Goal: Check status: Check status

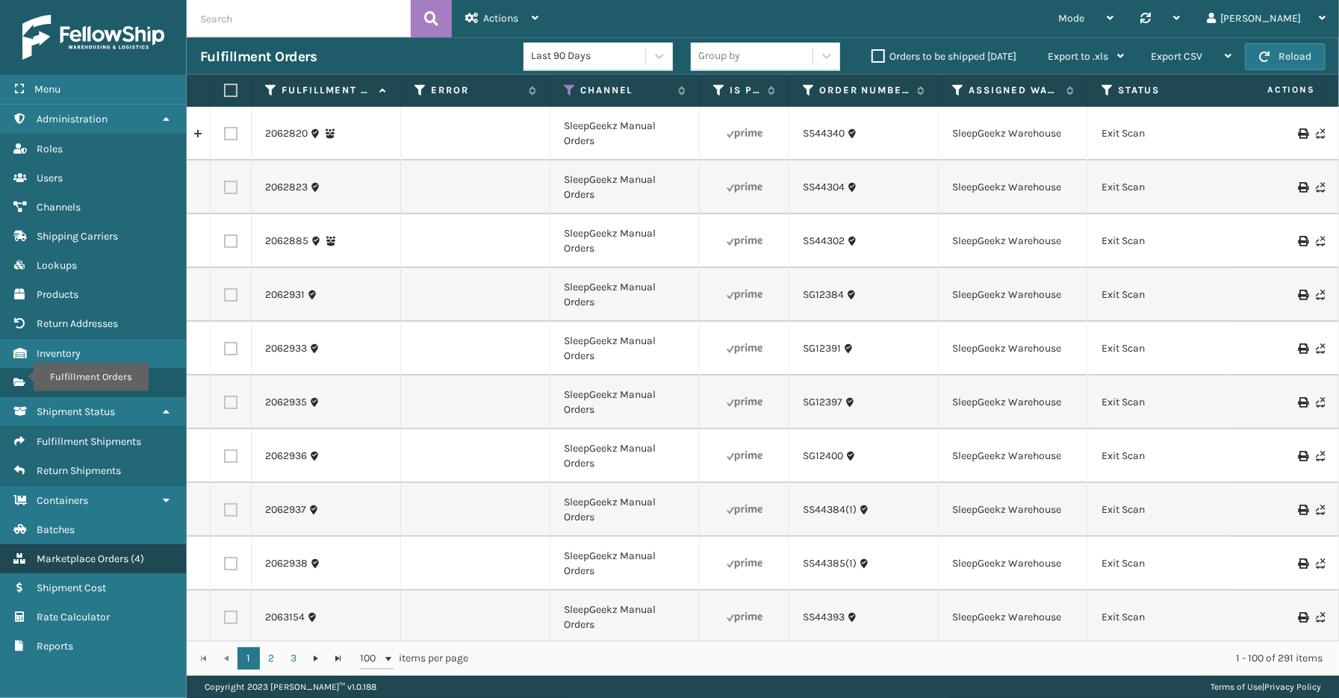
click at [101, 553] on span "Marketplace Orders" at bounding box center [83, 559] width 92 height 13
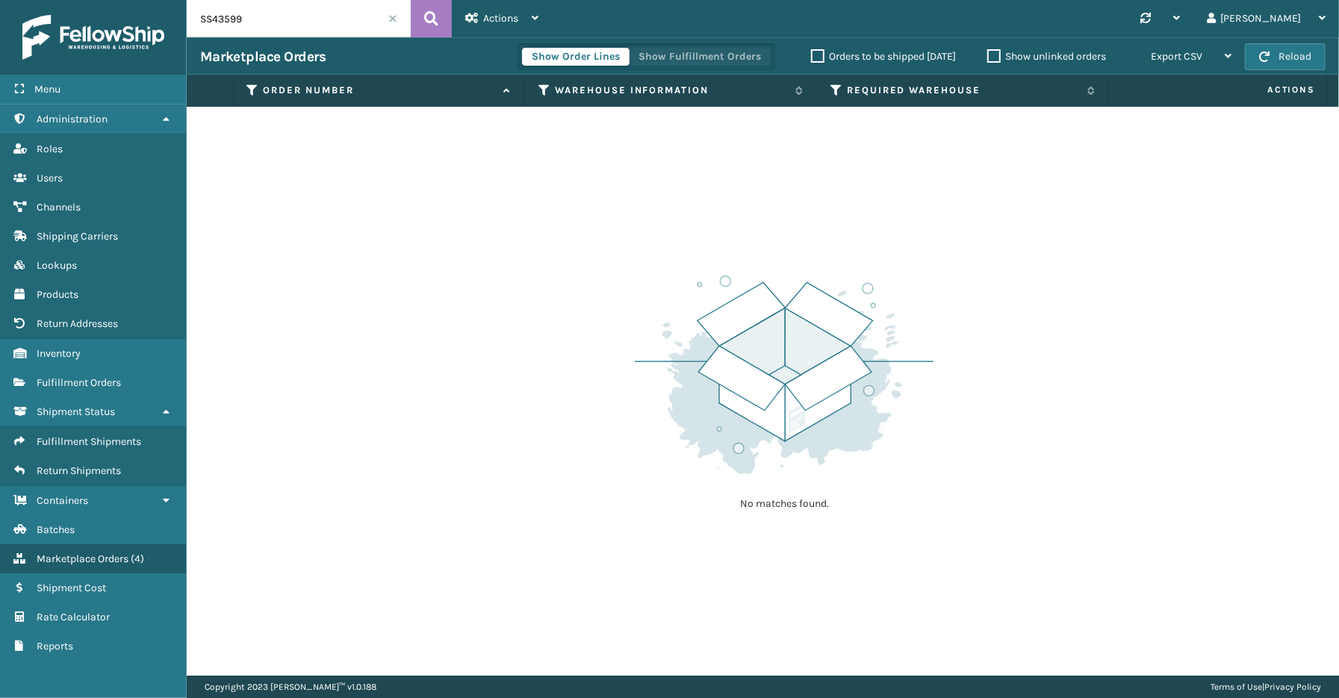
click at [689, 57] on button "Show Fulfillment Orders" at bounding box center [700, 57] width 142 height 18
click at [249, 87] on icon at bounding box center [253, 90] width 12 height 13
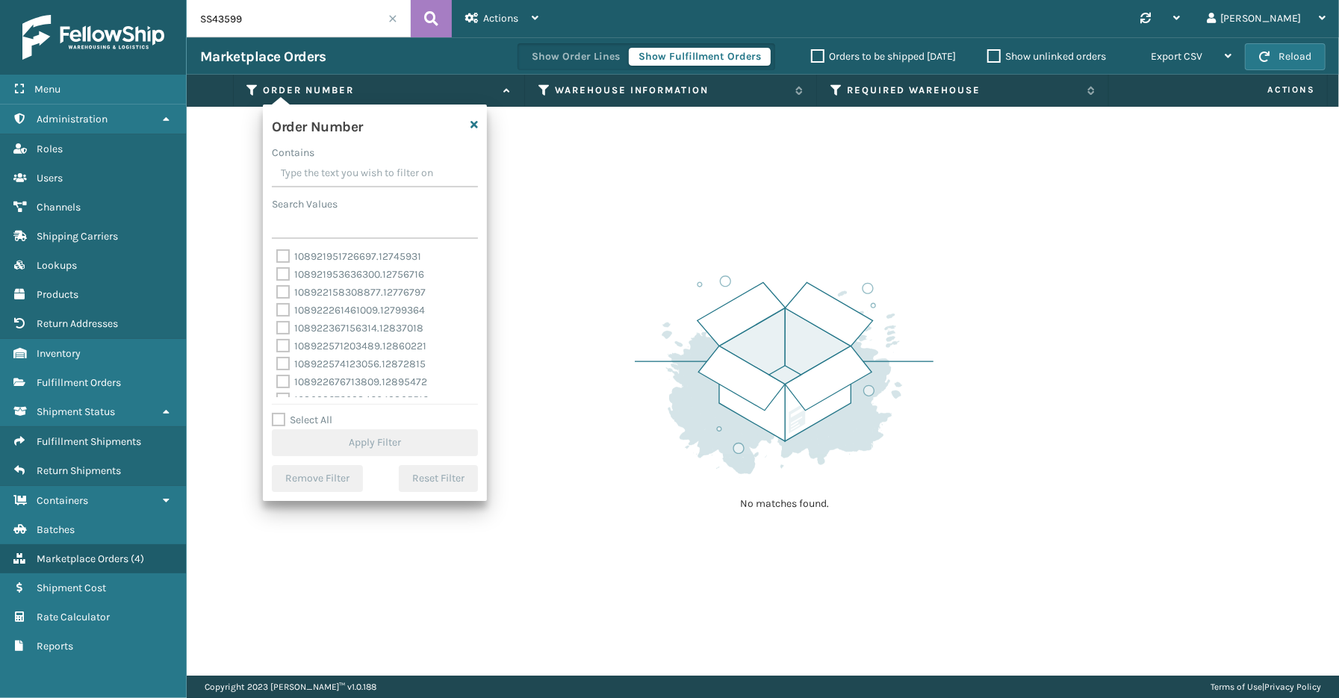
click at [323, 177] on input "Contains" at bounding box center [375, 174] width 206 height 27
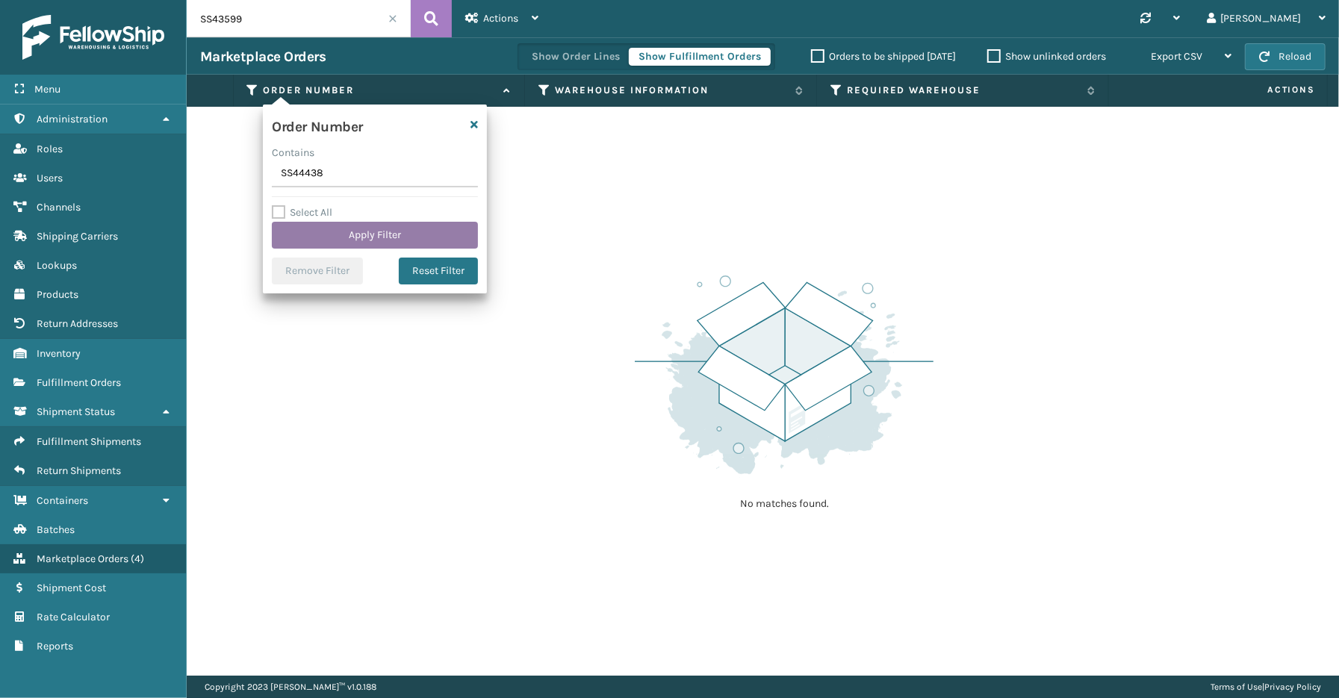
type input "SS44438"
click at [353, 228] on button "Apply Filter" at bounding box center [375, 235] width 206 height 27
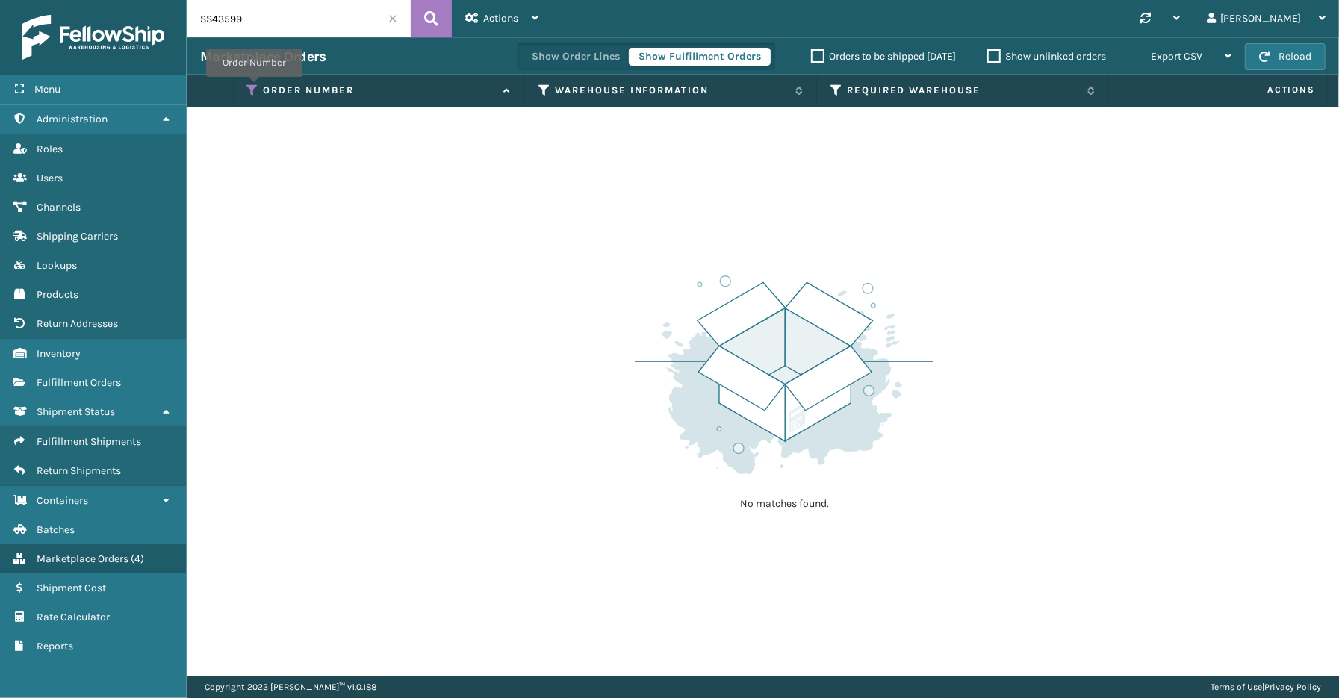
click at [254, 87] on icon at bounding box center [253, 90] width 12 height 13
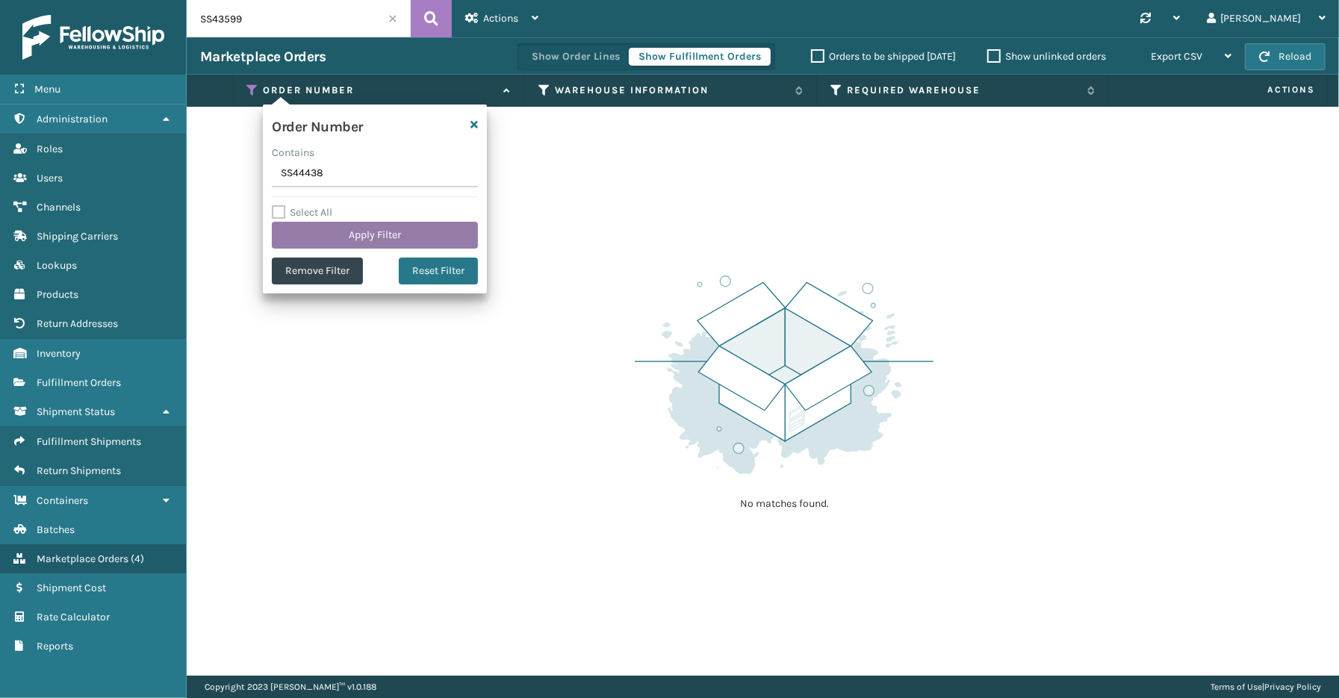
click at [377, 226] on button "Apply Filter" at bounding box center [375, 235] width 206 height 27
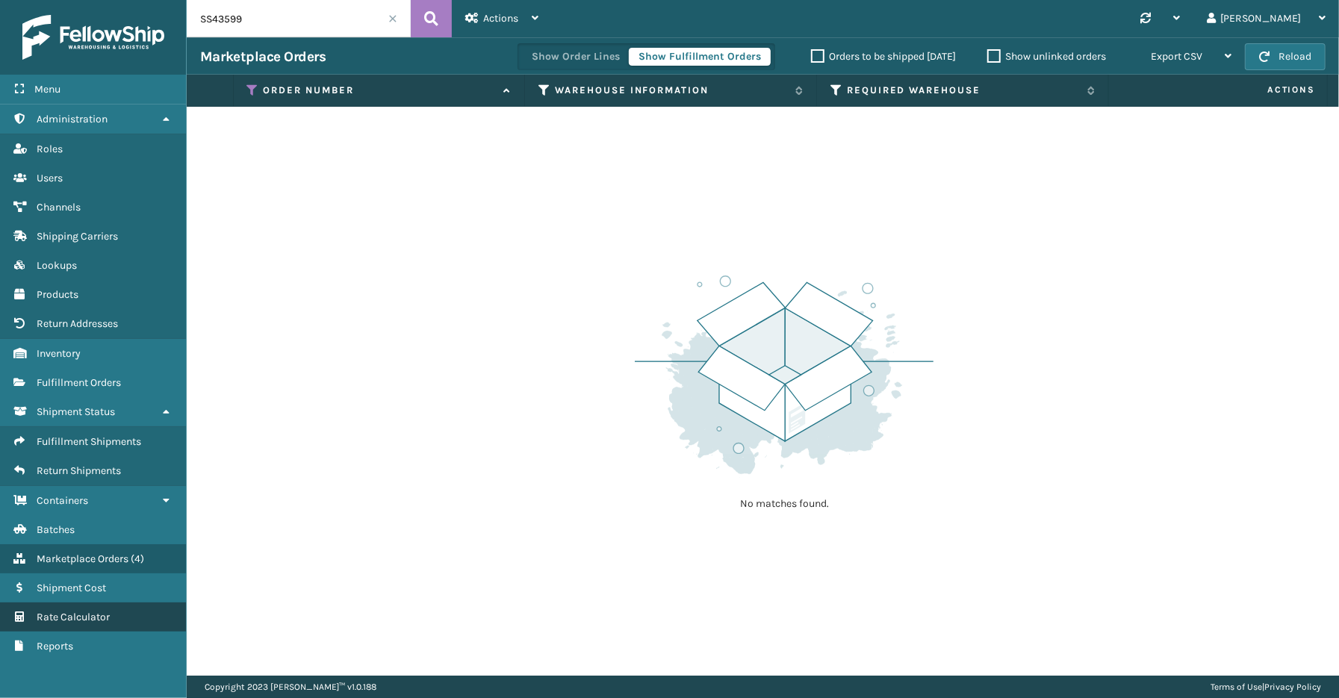
click at [75, 611] on span "Rate Calculator" at bounding box center [73, 617] width 73 height 13
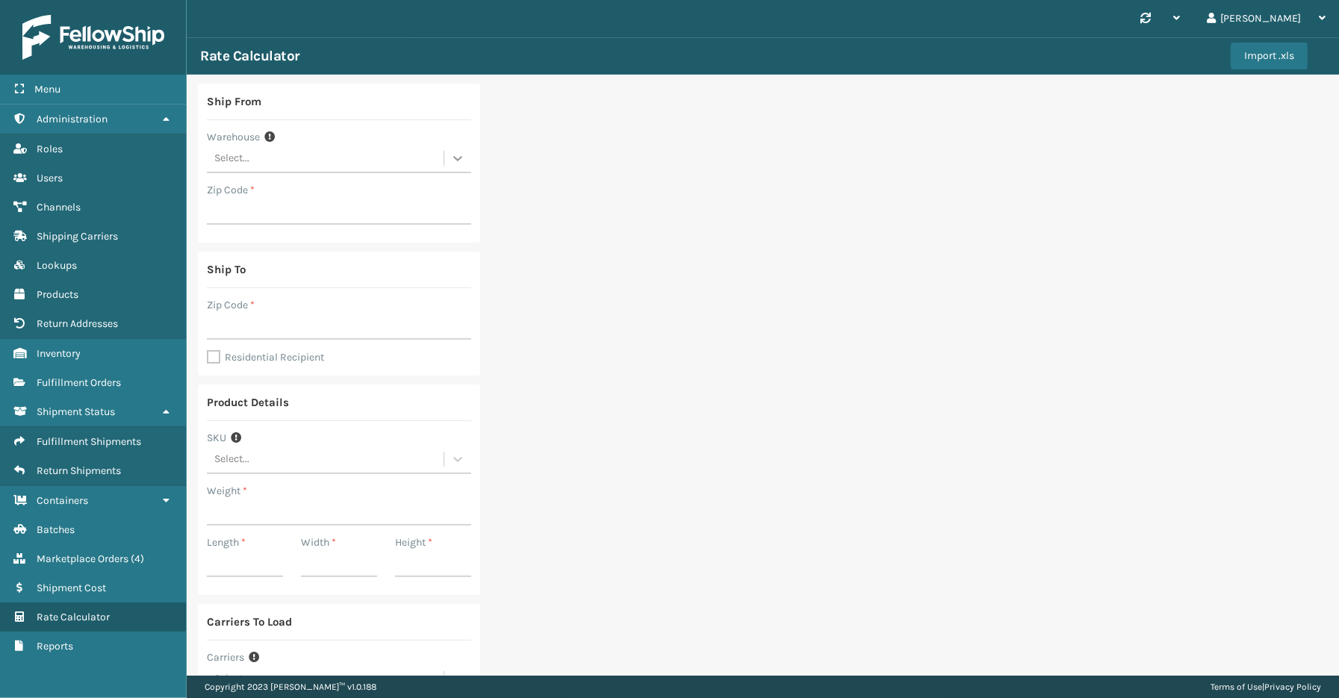
click at [464, 152] on div at bounding box center [457, 158] width 27 height 27
click at [290, 279] on div "SleepGeekz Warehouse" at bounding box center [339, 279] width 264 height 28
type input "32208"
click at [239, 331] on input "Zip Code *" at bounding box center [339, 326] width 264 height 27
type input "32222"
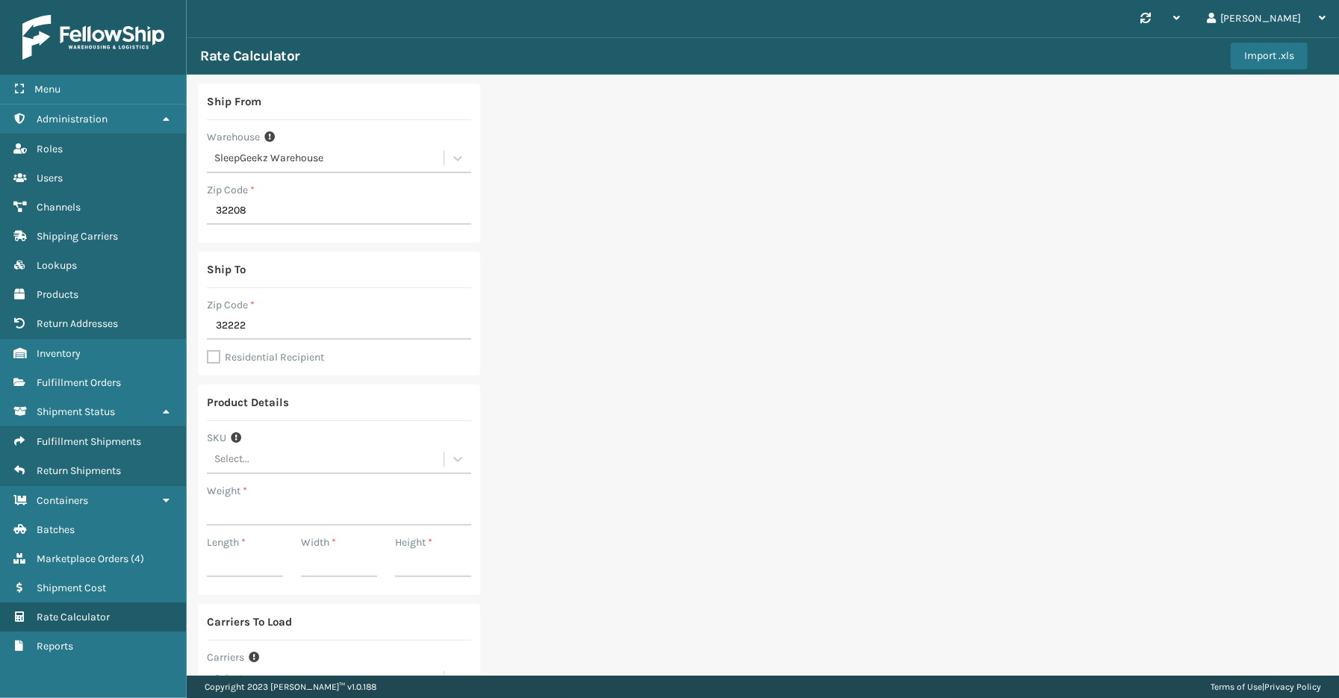
drag, startPoint x: 818, startPoint y: 426, endPoint x: 187, endPoint y: 429, distance: 631.0
click at [816, 427] on div "Ship From Warehouse SleepGeekz Warehouse Zip Code * 32208 Ship To Zip Code * 32…" at bounding box center [763, 447] width 1152 height 744
click at [213, 356] on label "Residential Recipient" at bounding box center [265, 357] width 117 height 13
click at [208, 350] on input "Residential Recipient" at bounding box center [207, 349] width 1 height 1
checkbox input "true"
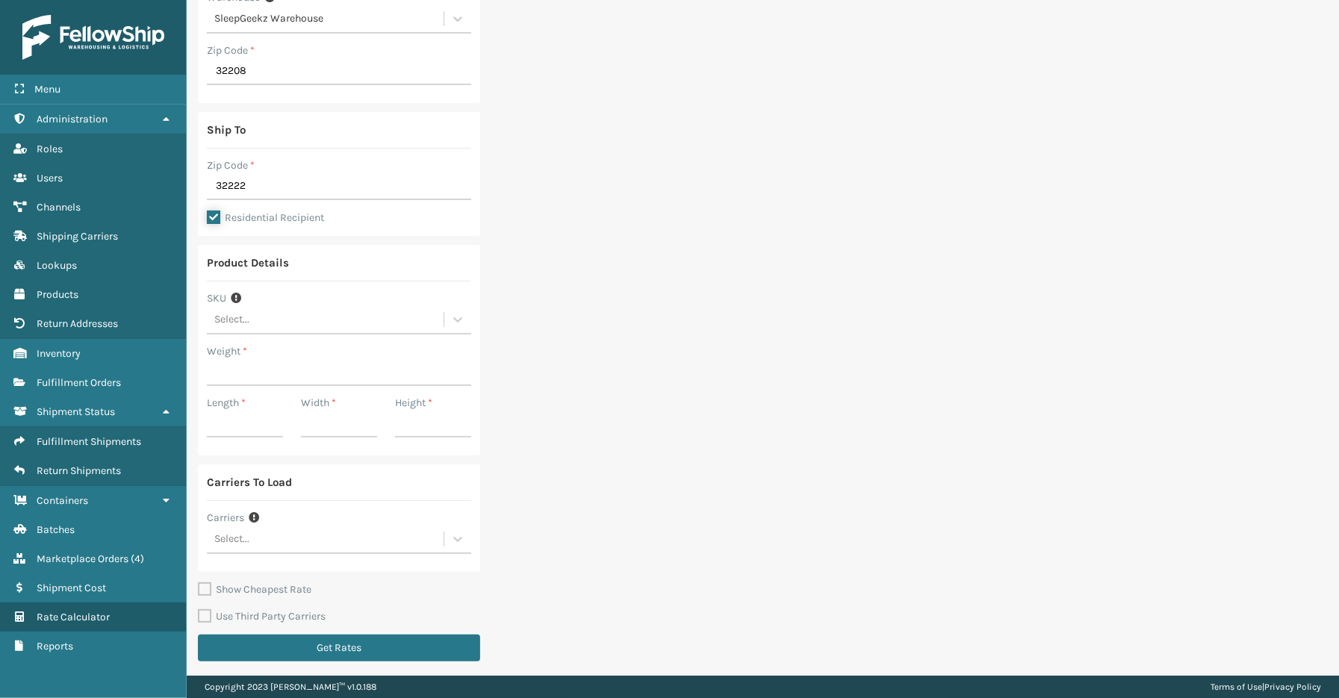
scroll to position [143, 0]
click at [287, 310] on div "Select..." at bounding box center [325, 317] width 237 height 25
click at [712, 315] on div "Ship From Warehouse SleepGeekz Warehouse Zip Code * 32208 Ship To Zip Code * 32…" at bounding box center [763, 304] width 1152 height 744
click at [231, 367] on input "Weight *" at bounding box center [339, 369] width 264 height 27
type input "107"
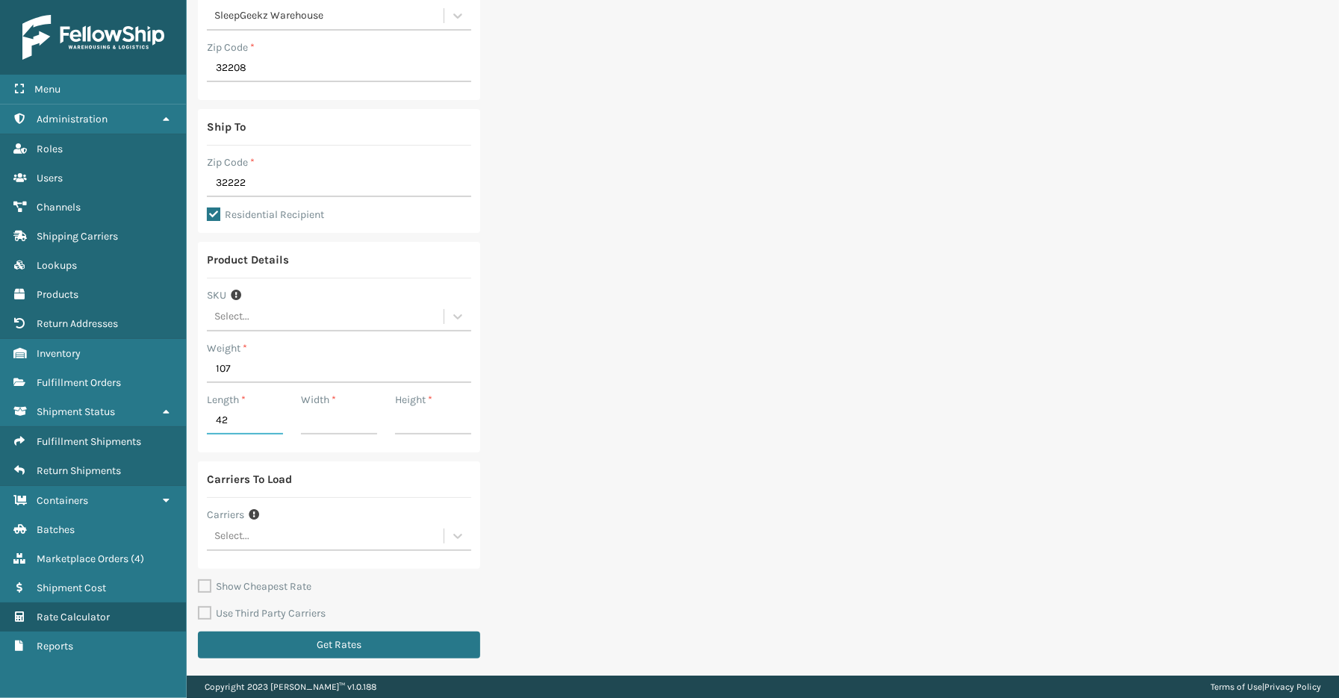
type input "42"
type input "40.5"
type input "6.1"
drag, startPoint x: 1042, startPoint y: 360, endPoint x: 1010, endPoint y: 379, distance: 36.9
click at [1042, 360] on div "Ship From Warehouse SleepGeekz Warehouse Zip Code * 32208 Ship To Zip Code * 32…" at bounding box center [763, 304] width 1152 height 744
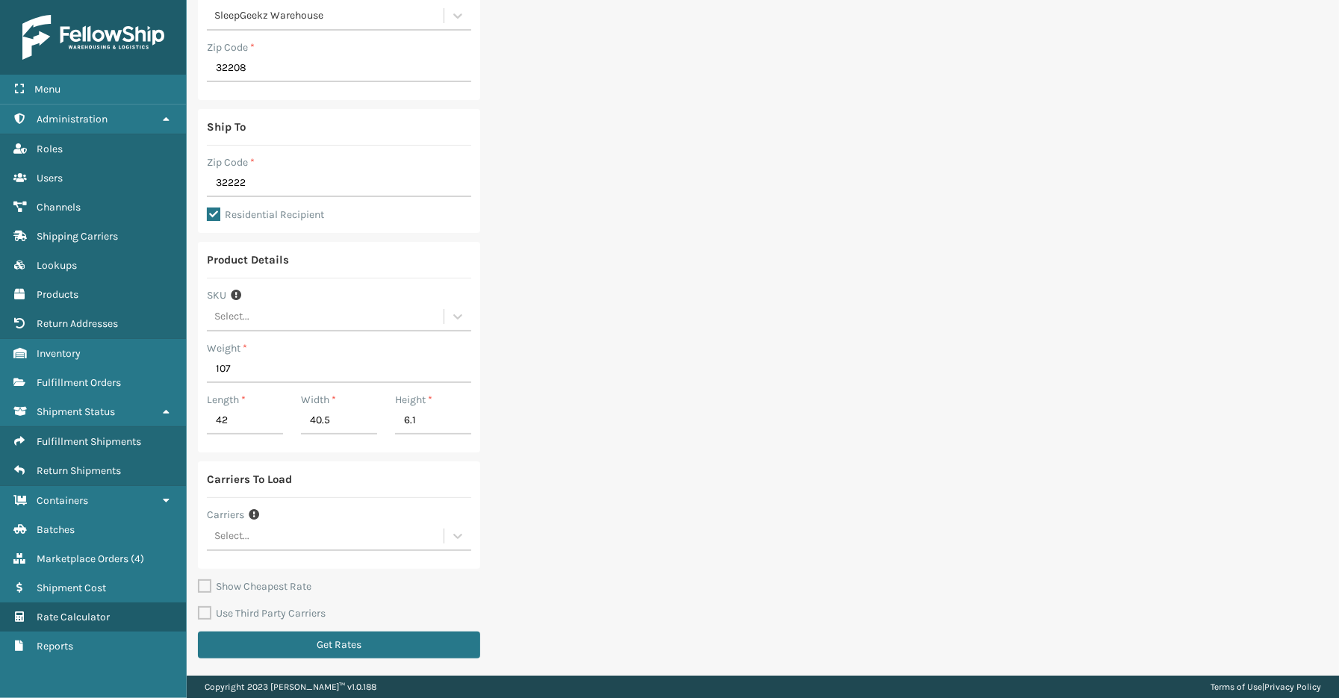
click at [319, 541] on div "Select..." at bounding box center [325, 536] width 237 height 25
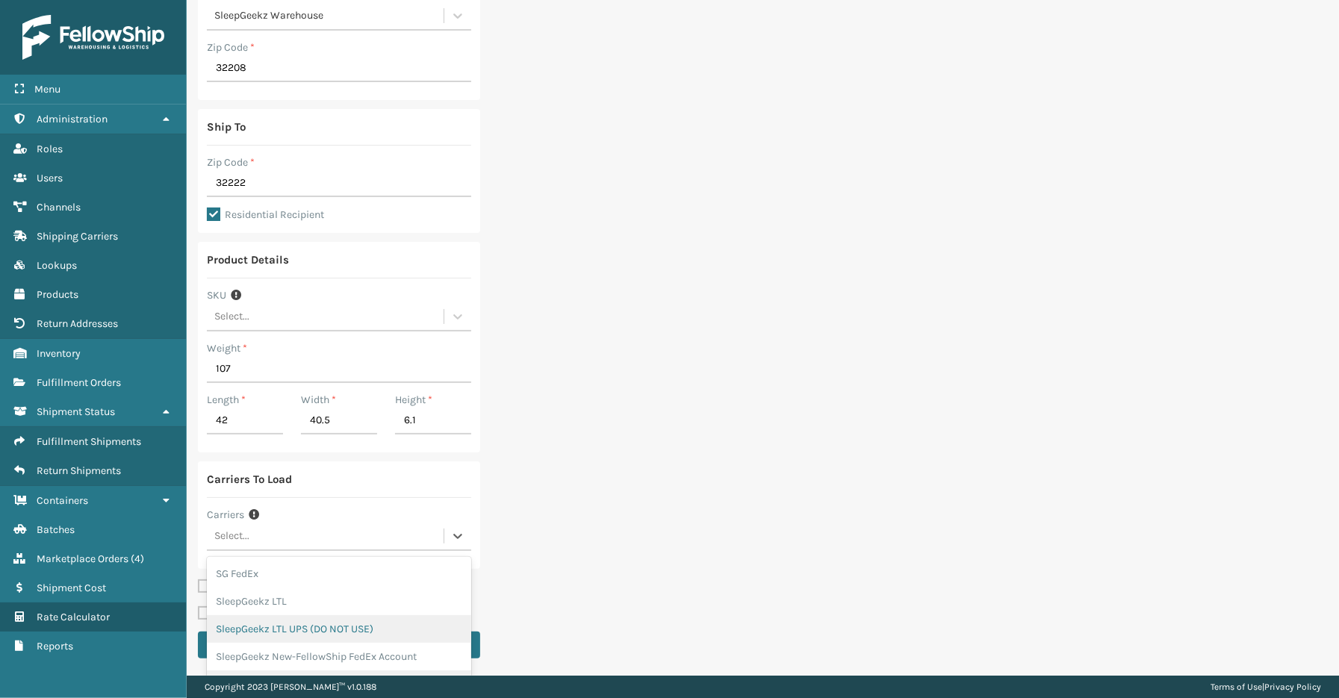
scroll to position [63, 0]
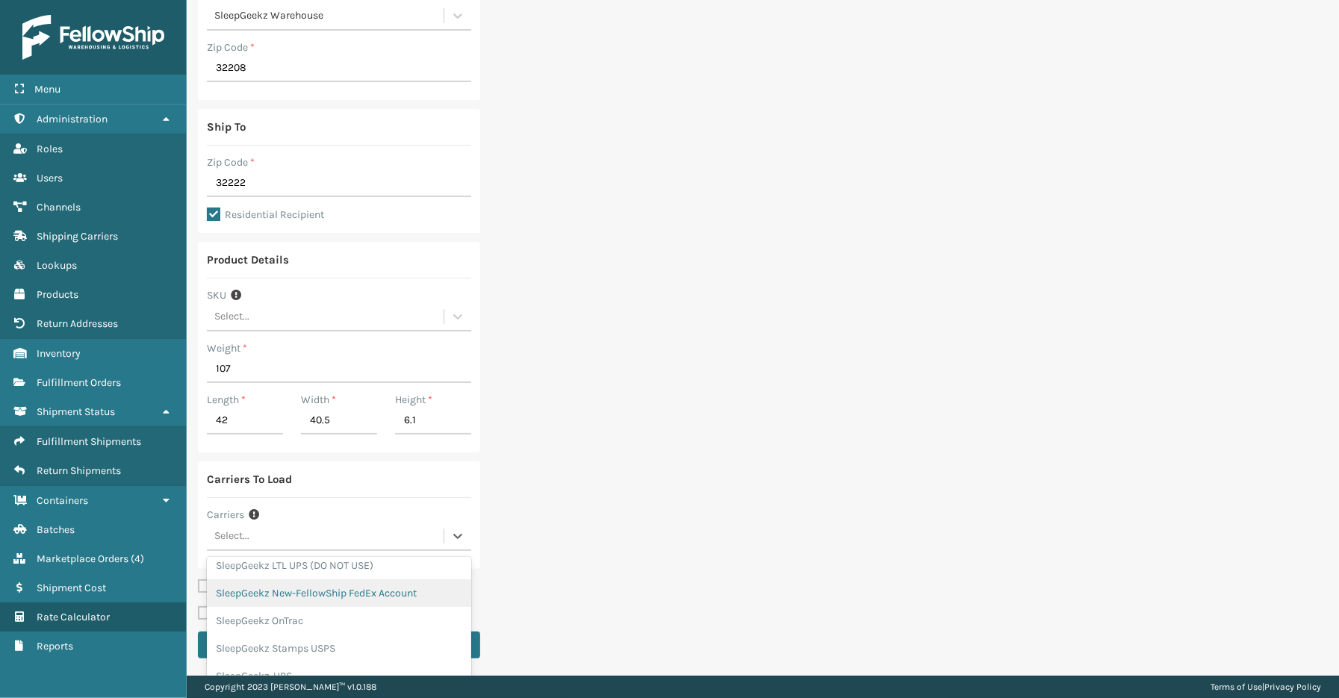
click at [361, 591] on div "SleepGeekz New-FellowShip FedEx Account" at bounding box center [339, 593] width 264 height 28
click at [354, 554] on div "SleepGeekz New-FellowShip FedEx Account" at bounding box center [312, 546] width 210 height 46
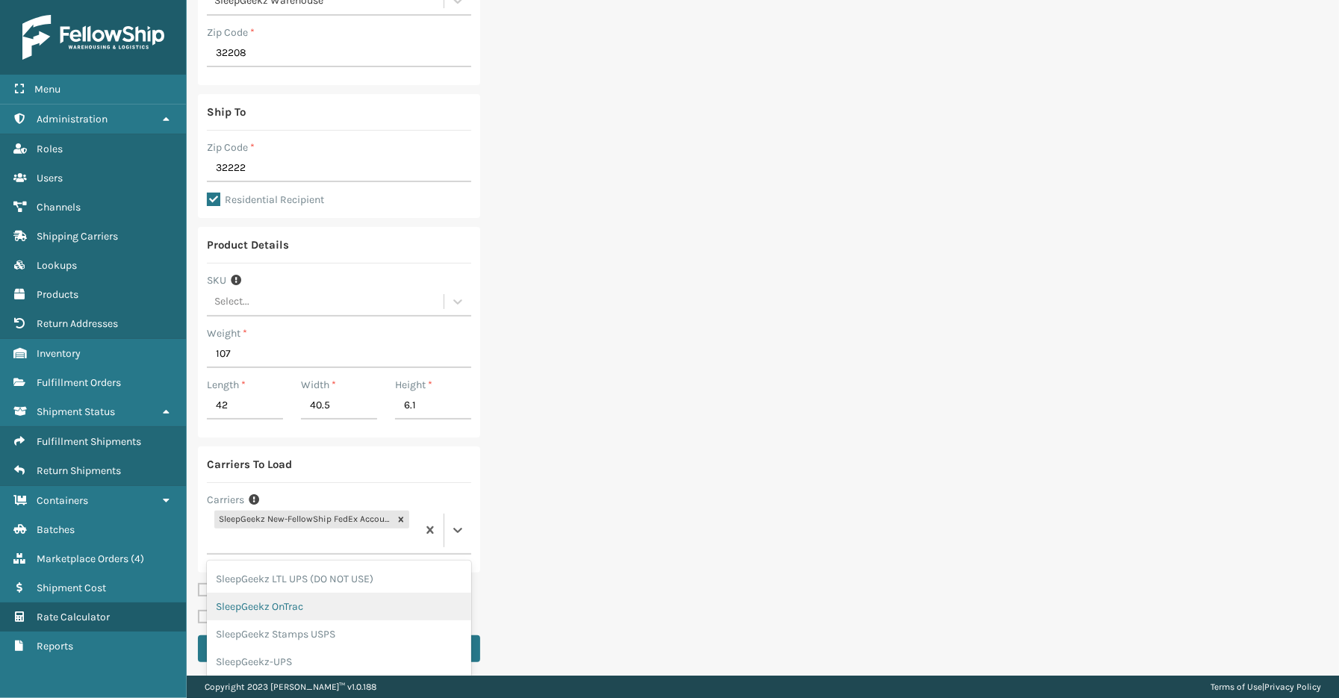
scroll to position [161, 0]
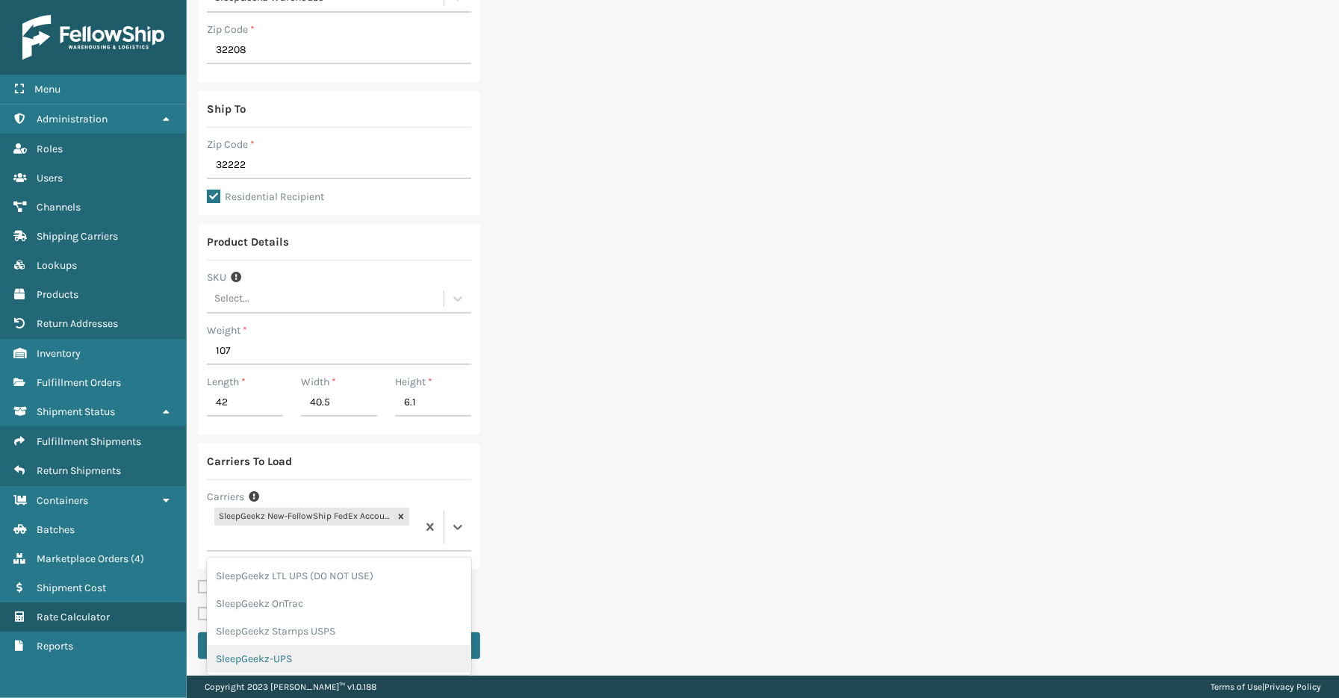
click at [255, 653] on div "SleepGeekz-UPS" at bounding box center [339, 659] width 264 height 28
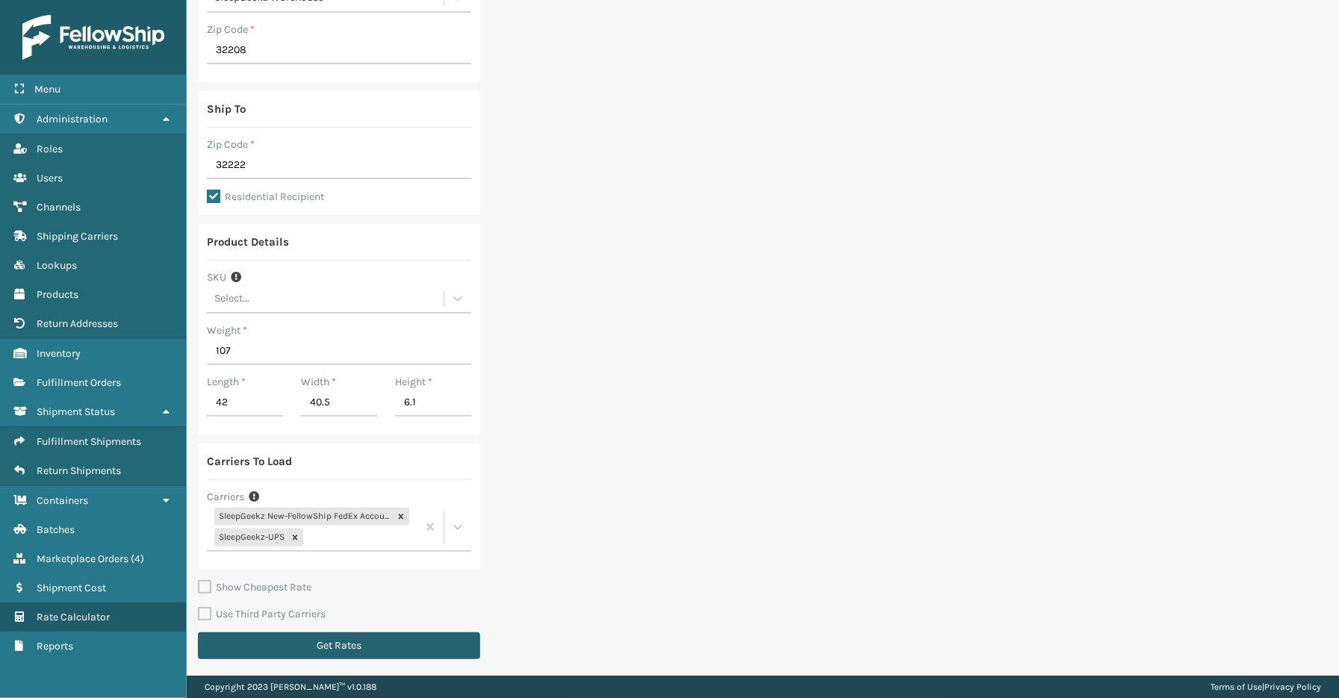
click at [333, 637] on button "Get Rates" at bounding box center [339, 645] width 282 height 27
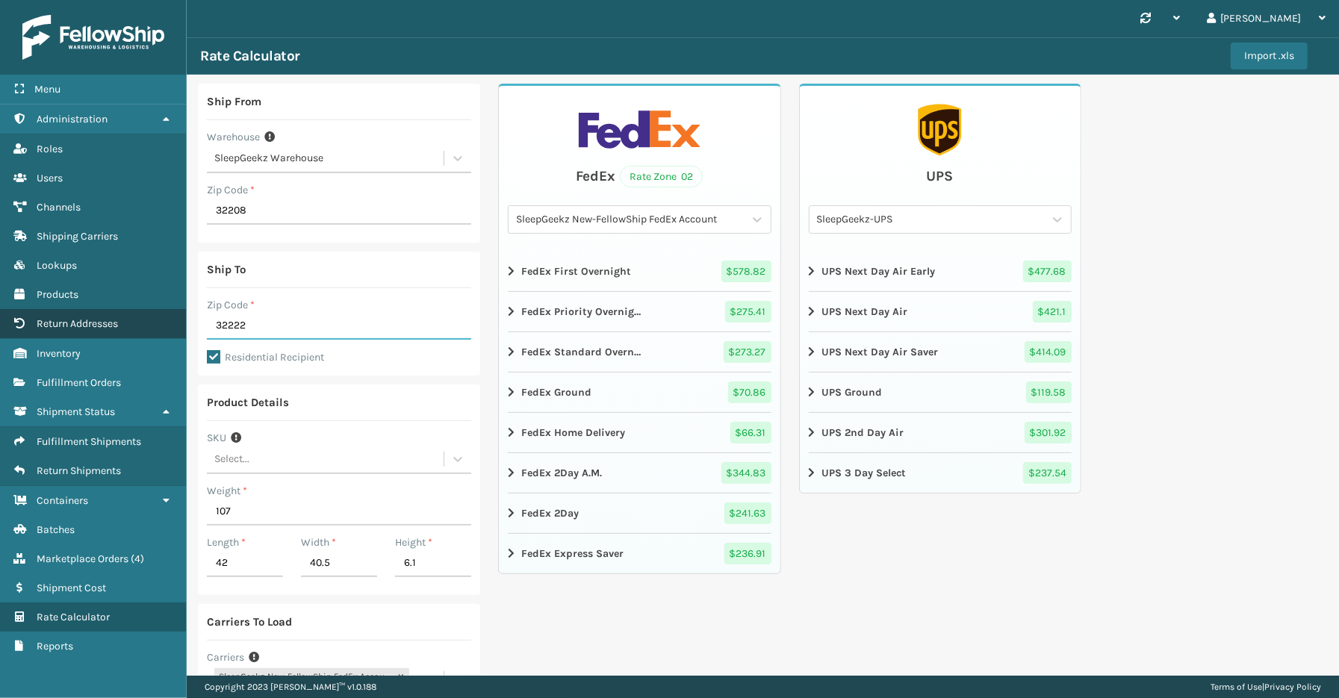
drag, startPoint x: 282, startPoint y: 330, endPoint x: 160, endPoint y: 319, distance: 122.2
click at [160, 0] on div "Menu Fulfillment Shipments Administration Fulfillment Shipments Roles Fulfillme…" at bounding box center [669, 0] width 1339 height 0
type input "29044"
drag, startPoint x: 272, startPoint y: 326, endPoint x: 118, endPoint y: 326, distance: 153.8
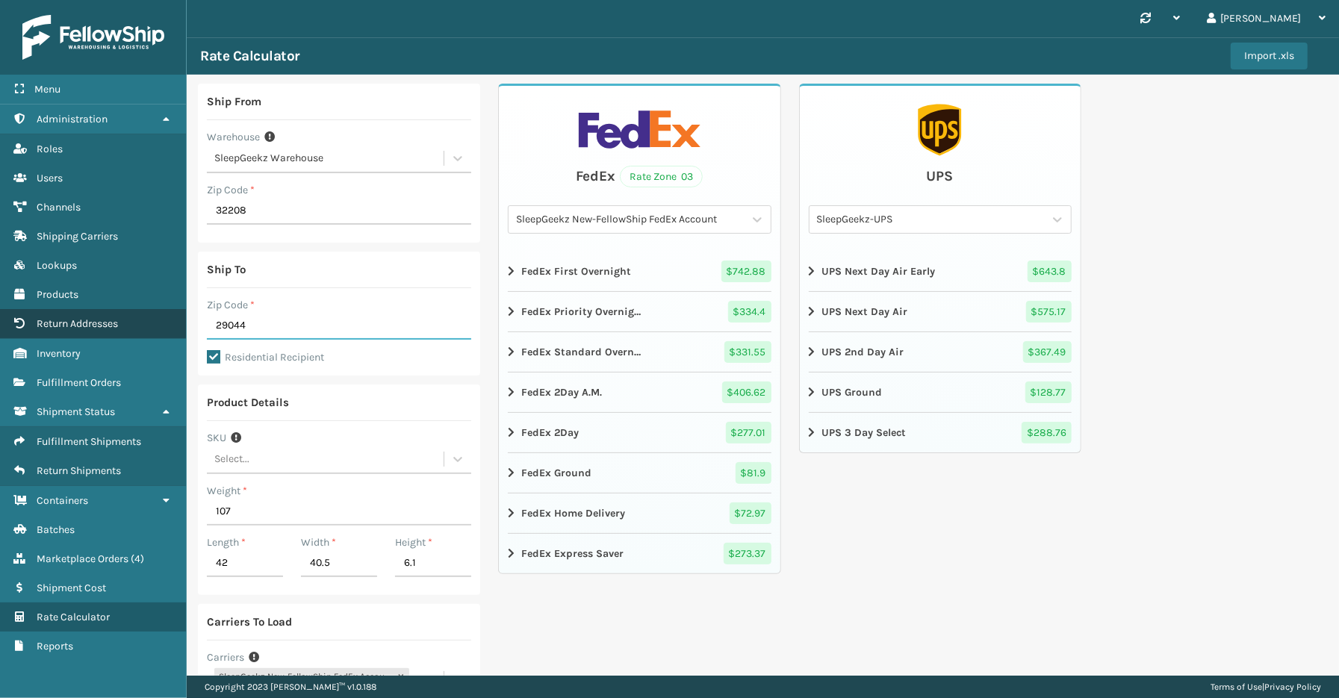
click at [119, 0] on div "Menu Inventory Administration Inventory Roles Inventory Users Inventory Channel…" at bounding box center [669, 0] width 1339 height 0
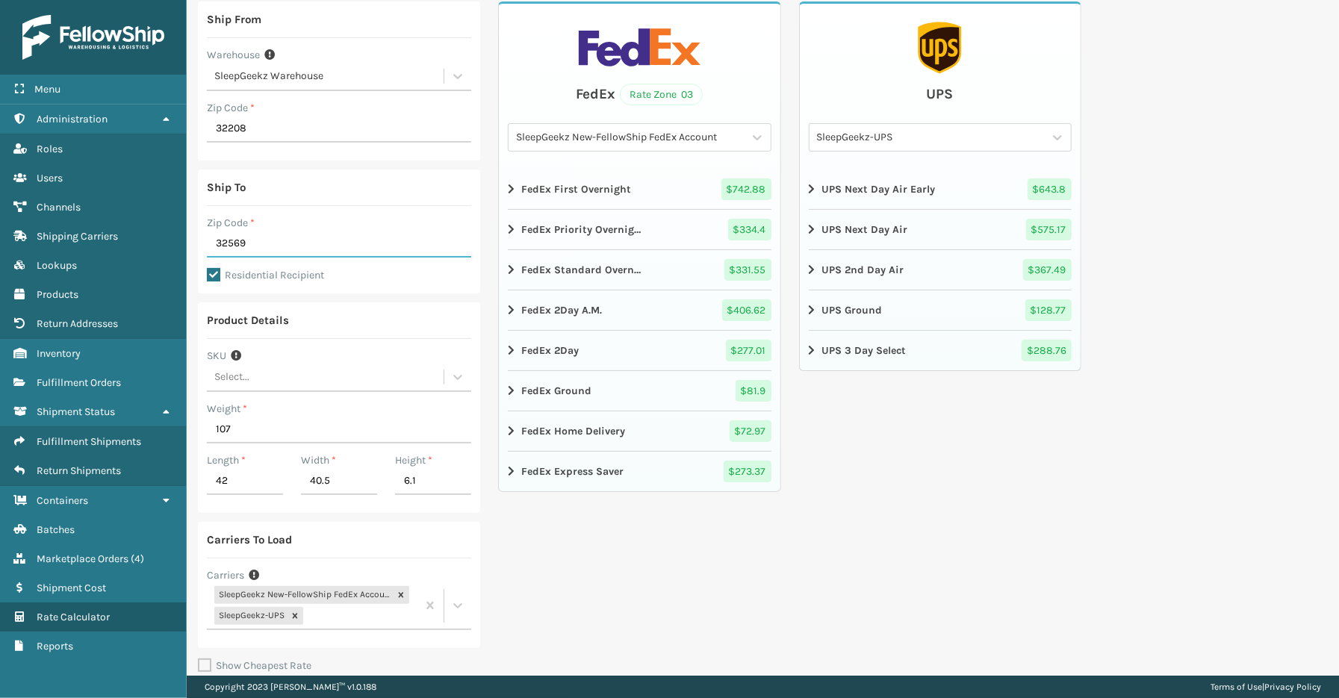
scroll to position [161, 0]
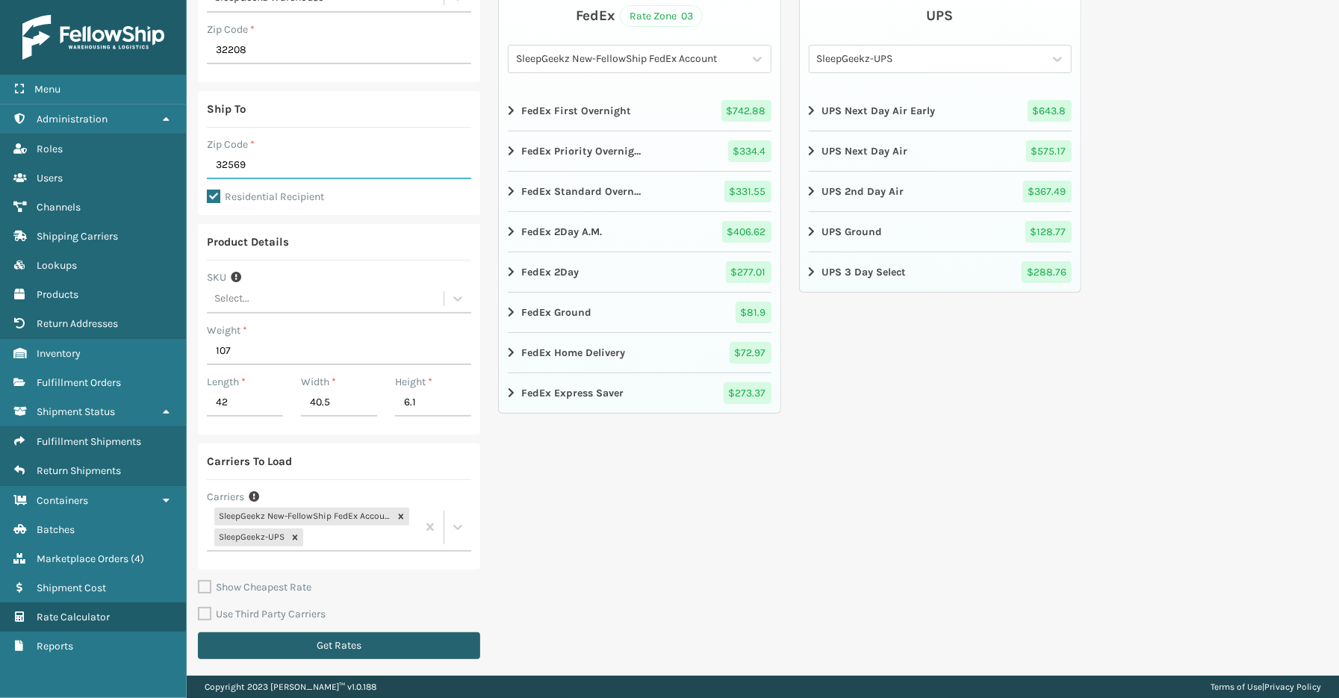
type input "32569"
click at [376, 645] on button "Get Rates" at bounding box center [339, 645] width 282 height 27
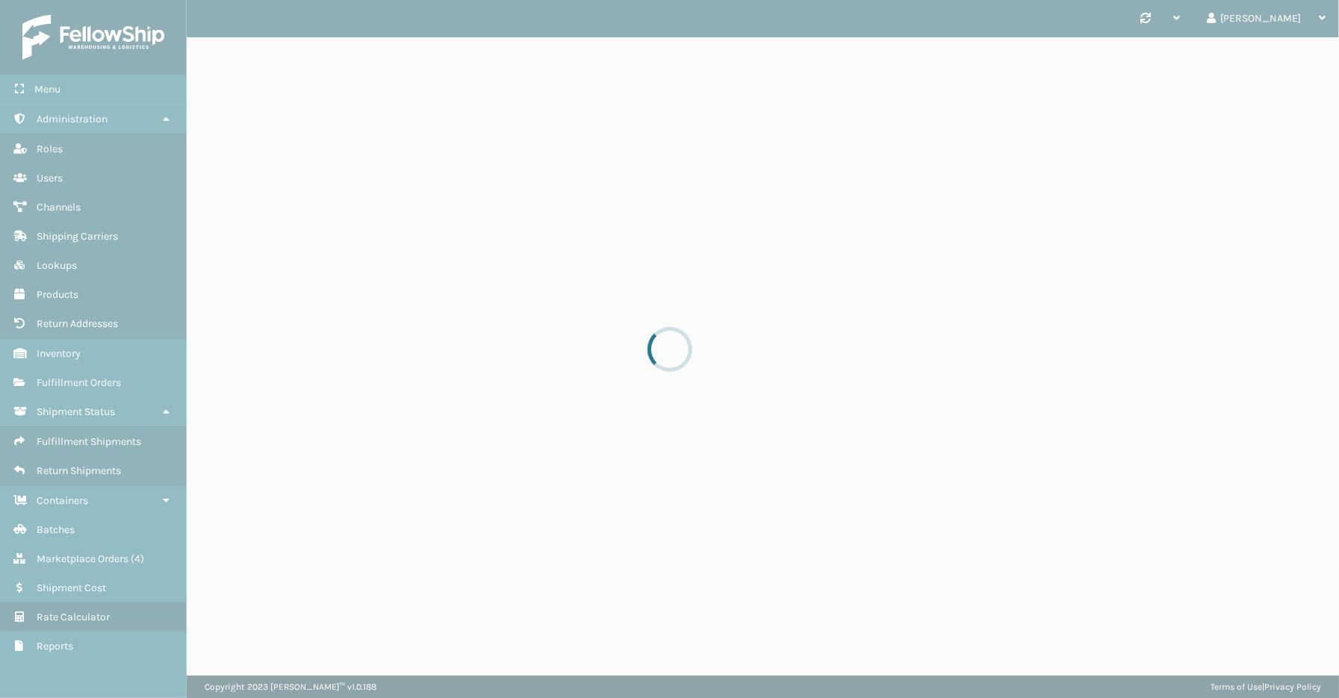
scroll to position [0, 0]
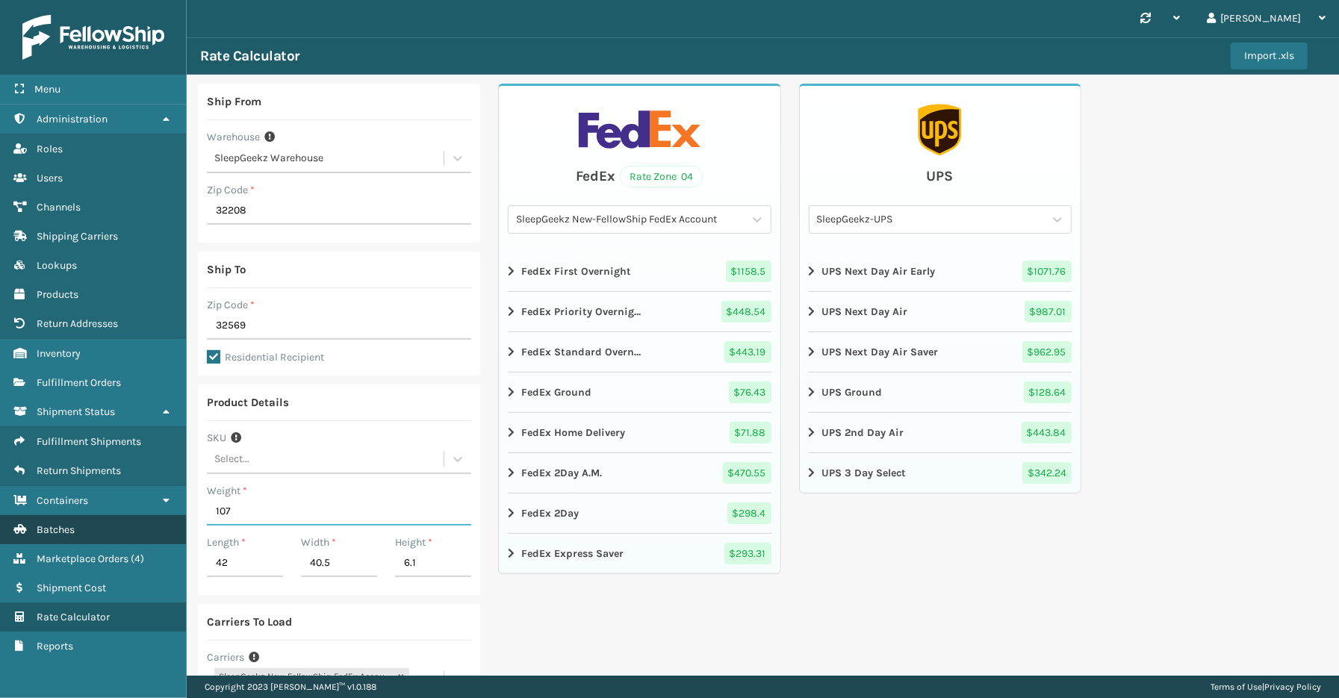
drag, startPoint x: 240, startPoint y: 514, endPoint x: 146, endPoint y: 513, distance: 94.1
click at [146, 0] on div "Menu Inventory Administration Inventory Roles Inventory Users Inventory Channel…" at bounding box center [669, 0] width 1339 height 0
type input "129"
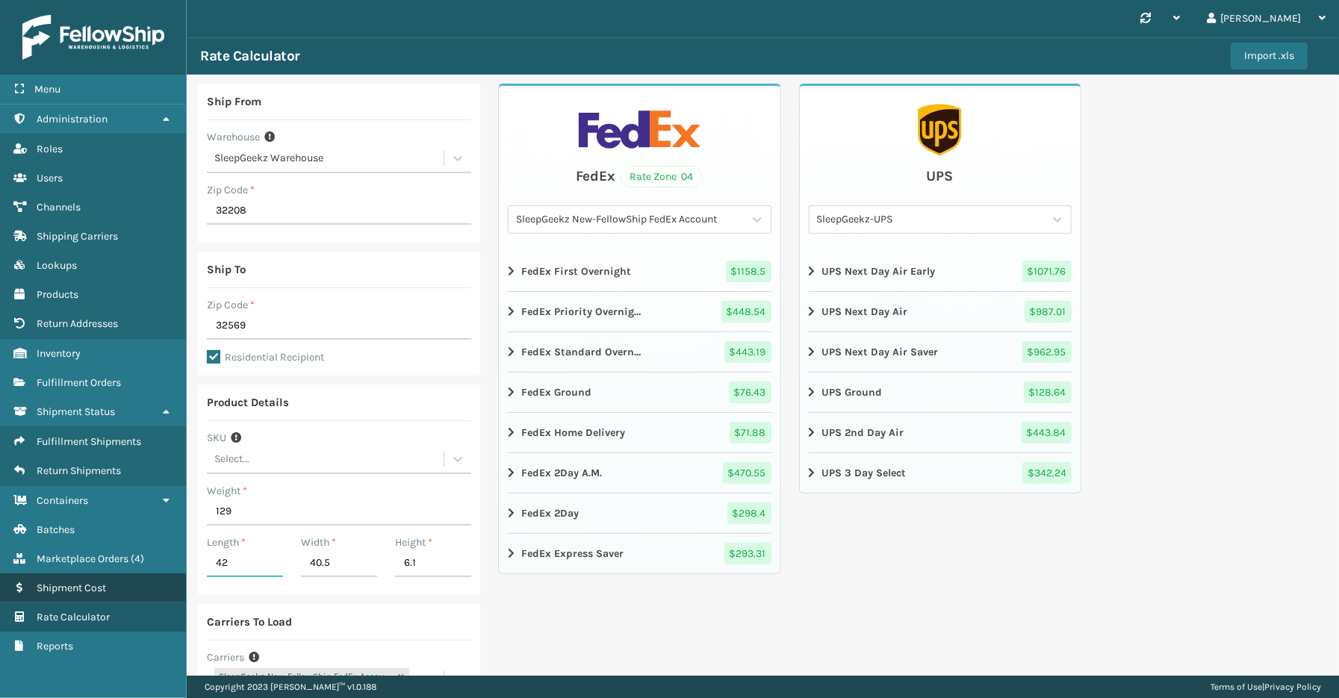
drag, startPoint x: 241, startPoint y: 564, endPoint x: 102, endPoint y: 564, distance: 138.9
click at [102, 0] on div "Menu Inventory Administration Inventory Roles Inventory Users Inventory Channel…" at bounding box center [669, 0] width 1339 height 0
type input "56"
type input "39.3"
click at [695, 596] on div "FedEx Rate Zone 04 SleepGeekz New-FellowShip FedEx Account FedEx First Overnigh…" at bounding box center [639, 456] width 282 height 745
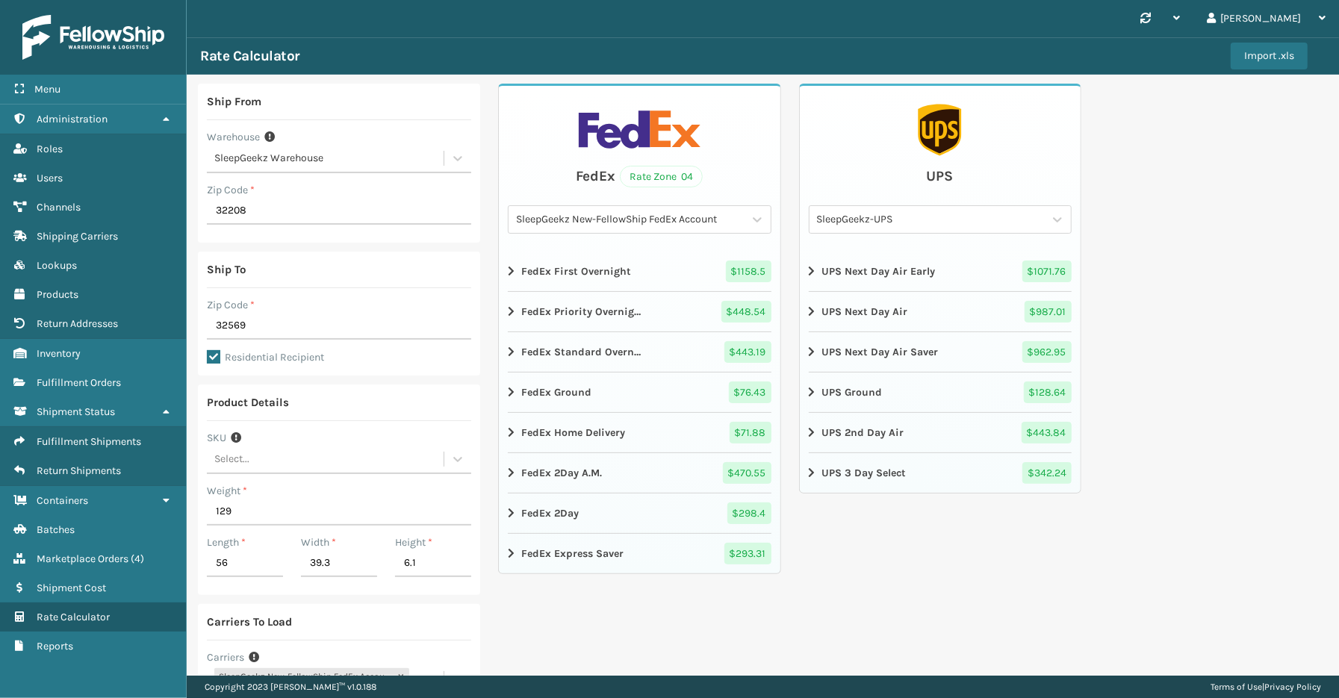
scroll to position [161, 0]
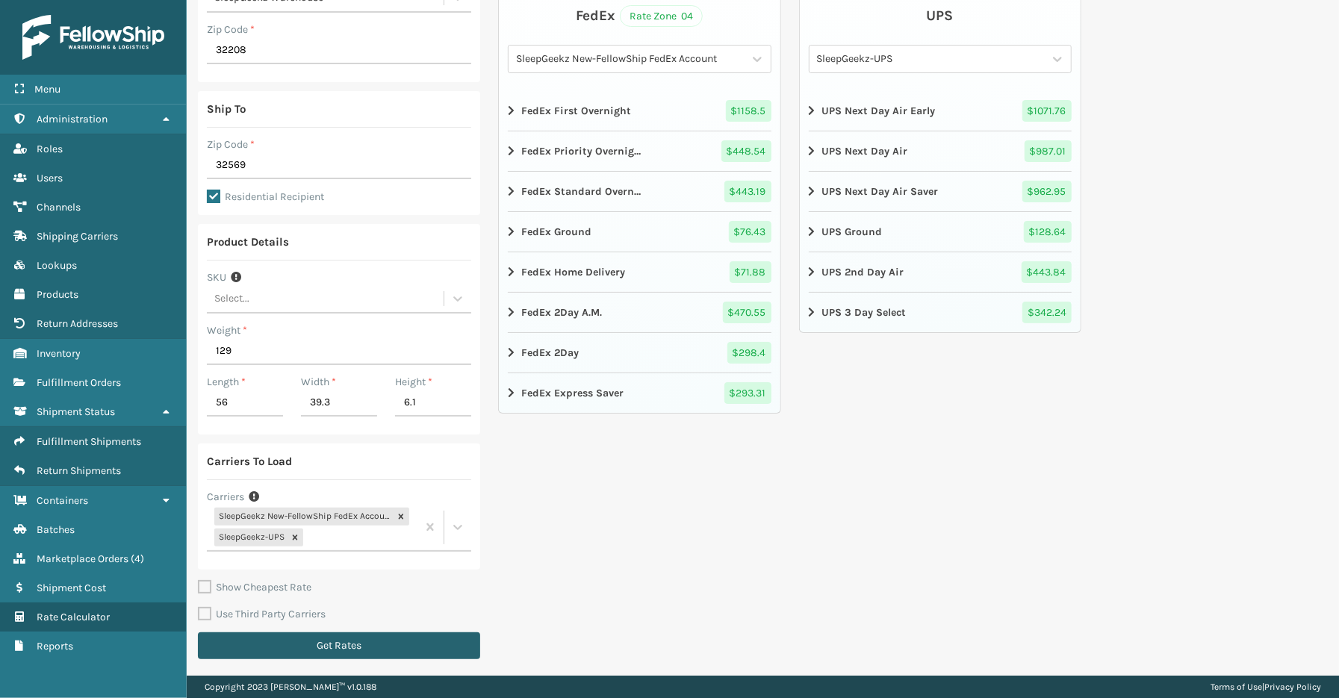
click at [321, 650] on button "Get Rates" at bounding box center [339, 645] width 282 height 27
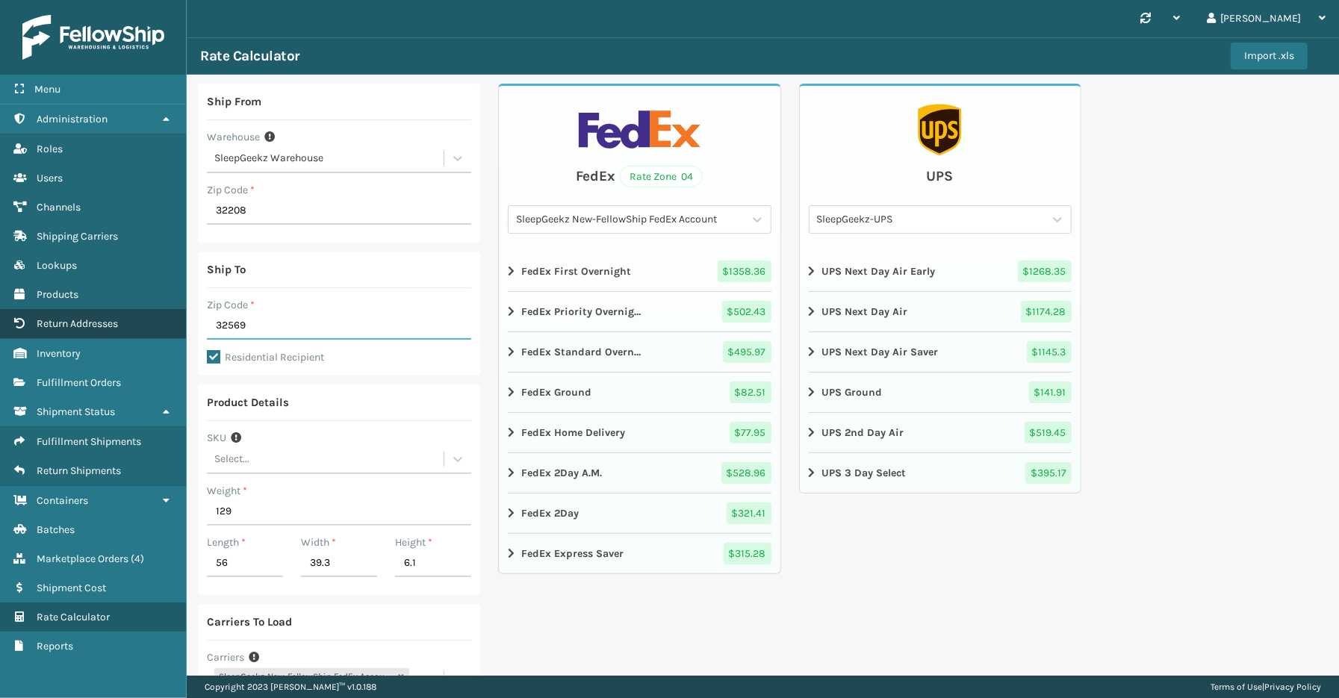
drag, startPoint x: 292, startPoint y: 329, endPoint x: 102, endPoint y: 322, distance: 190.5
click at [102, 0] on div "Menu Inventory Administration Inventory Roles Inventory Users Inventory Channel…" at bounding box center [669, 0] width 1339 height 0
type input "29044"
drag, startPoint x: 296, startPoint y: 323, endPoint x: 60, endPoint y: 324, distance: 236.0
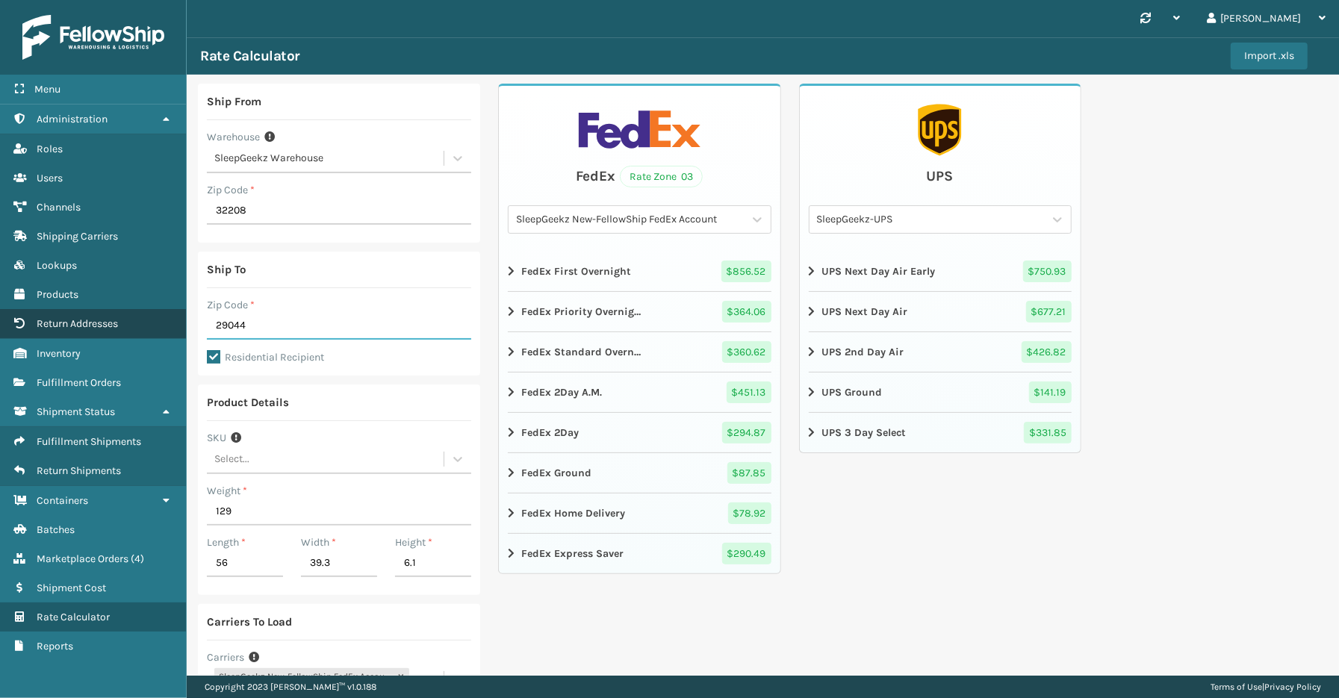
click at [61, 0] on div "Menu Inventory Administration Inventory Roles Inventory Users Inventory Channel…" at bounding box center [669, 0] width 1339 height 0
type input "32222"
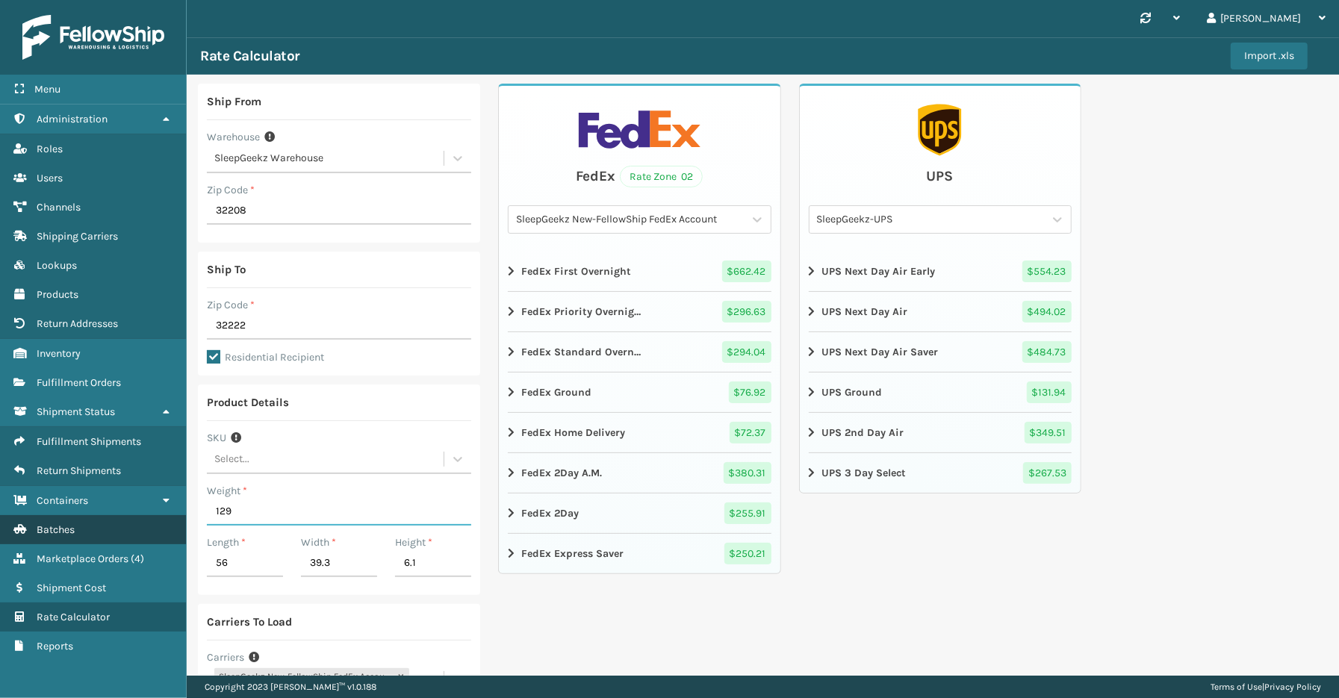
click at [162, 0] on div "Menu Inventory Administration Inventory Roles Inventory Users Inventory Channel…" at bounding box center [669, 0] width 1339 height 0
type input "142"
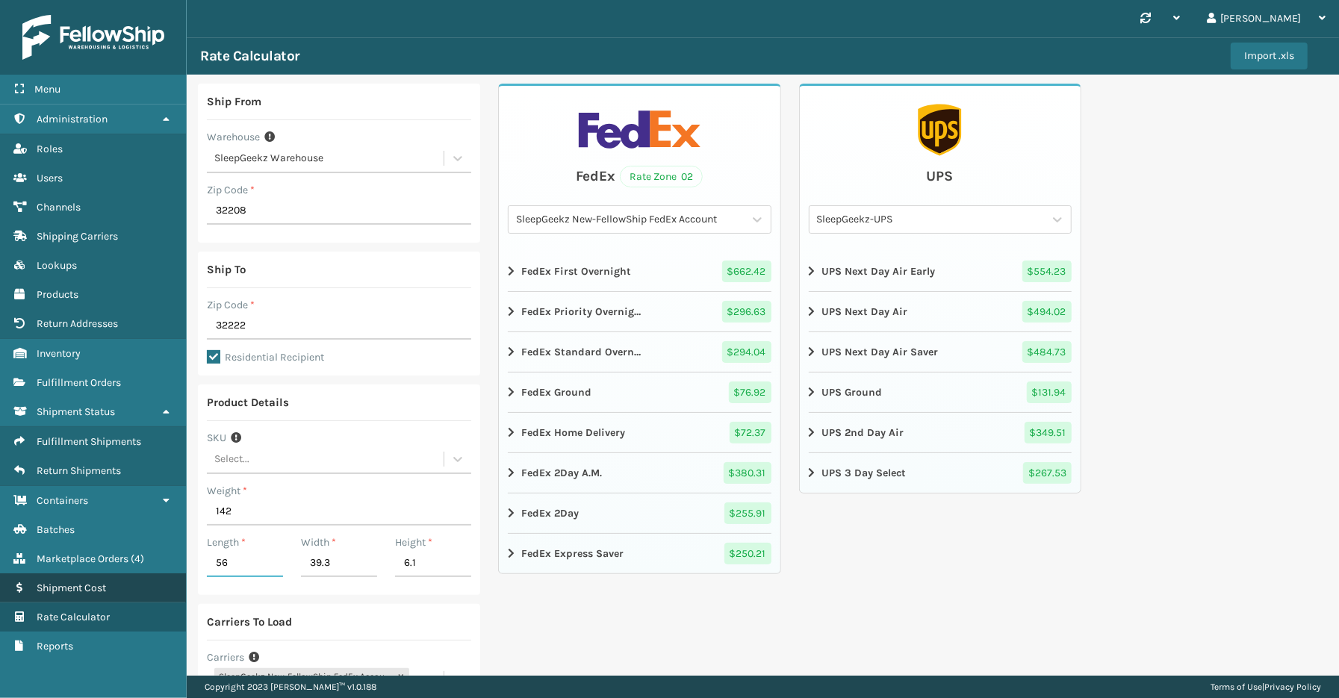
drag, startPoint x: 239, startPoint y: 559, endPoint x: 181, endPoint y: 562, distance: 57.6
click at [182, 0] on div "Menu Inventory Administration Inventory Roles Inventory Users Inventory Channel…" at bounding box center [669, 0] width 1339 height 0
type input "62"
type input "42"
type input "6.1"
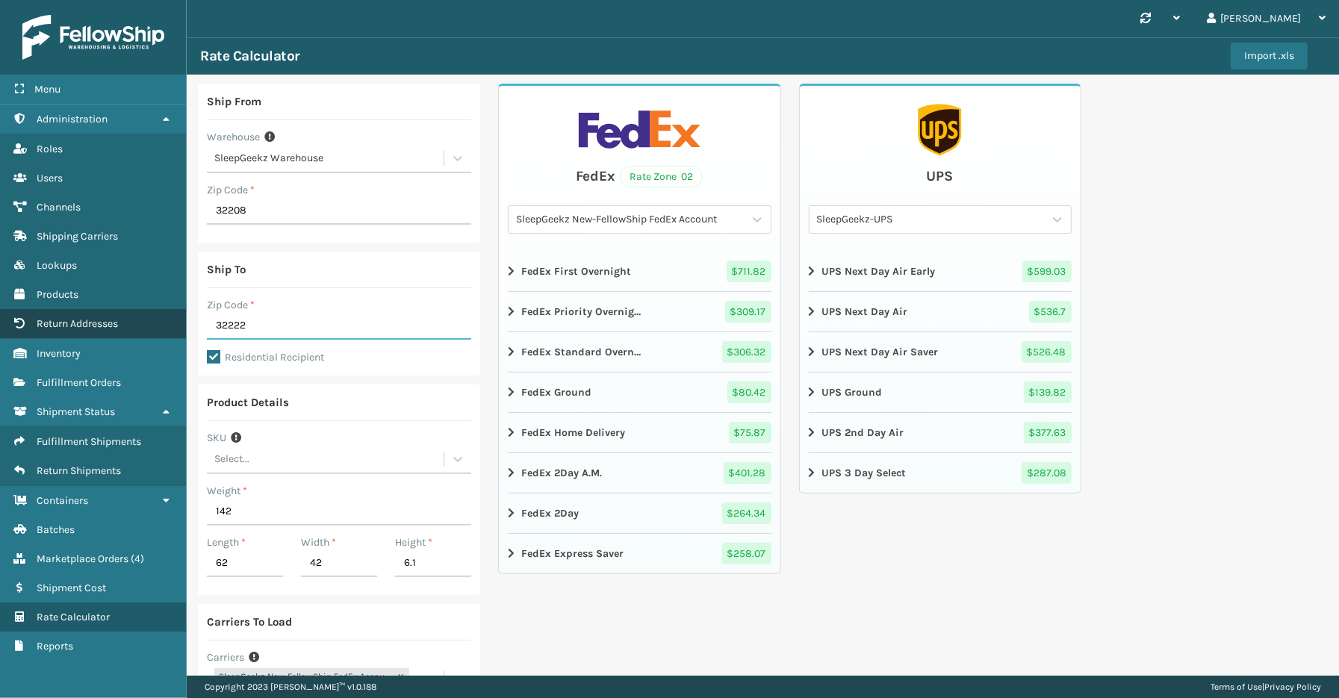
drag, startPoint x: 255, startPoint y: 325, endPoint x: 157, endPoint y: 323, distance: 98.6
click at [157, 0] on div "Menu Fulfillment Orders Administration Fulfillment Orders Roles Fulfillment Ord…" at bounding box center [669, 0] width 1339 height 0
type input "29044"
drag, startPoint x: 255, startPoint y: 323, endPoint x: 102, endPoint y: 320, distance: 152.4
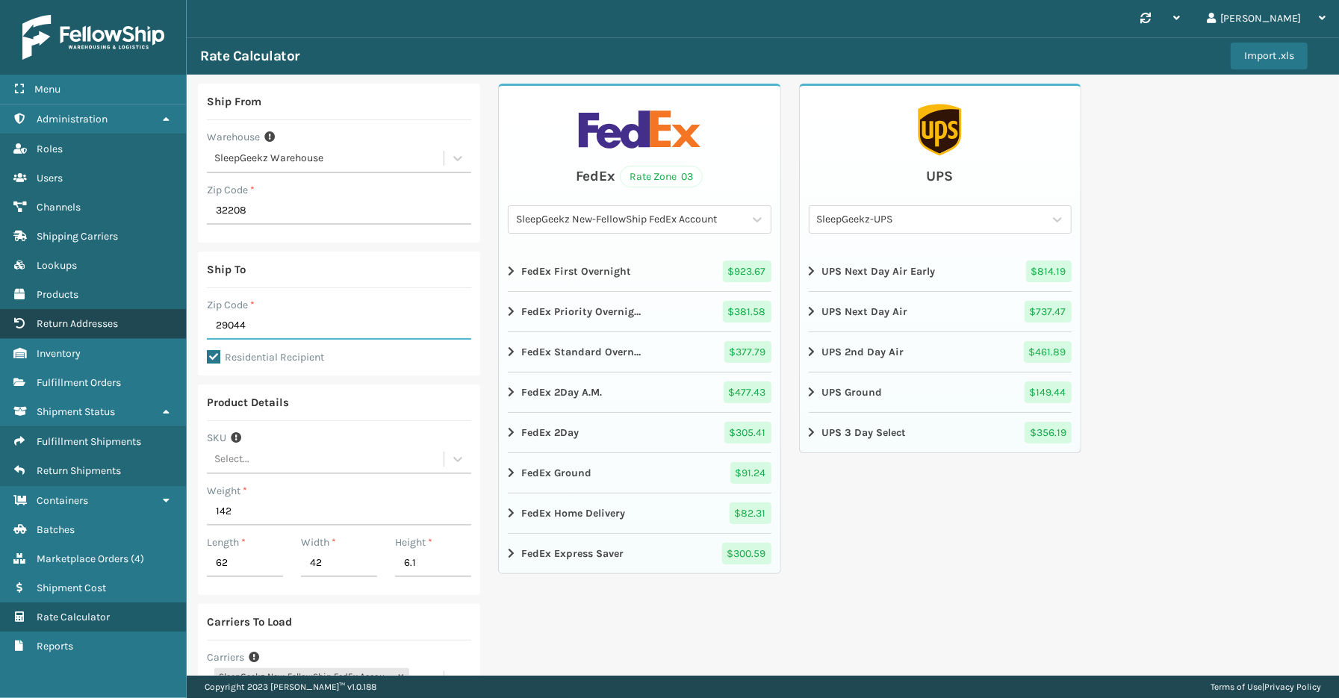
click at [103, 0] on div "Menu Return Shipments Administration Return Shipments Roles Return Shipments Us…" at bounding box center [669, 0] width 1339 height 0
type input "32569"
drag, startPoint x: 257, startPoint y: 324, endPoint x: 165, endPoint y: 316, distance: 92.2
click at [165, 0] on div "Menu Return Shipments Administration Return Shipments Roles Return Shipments Us…" at bounding box center [669, 0] width 1339 height 0
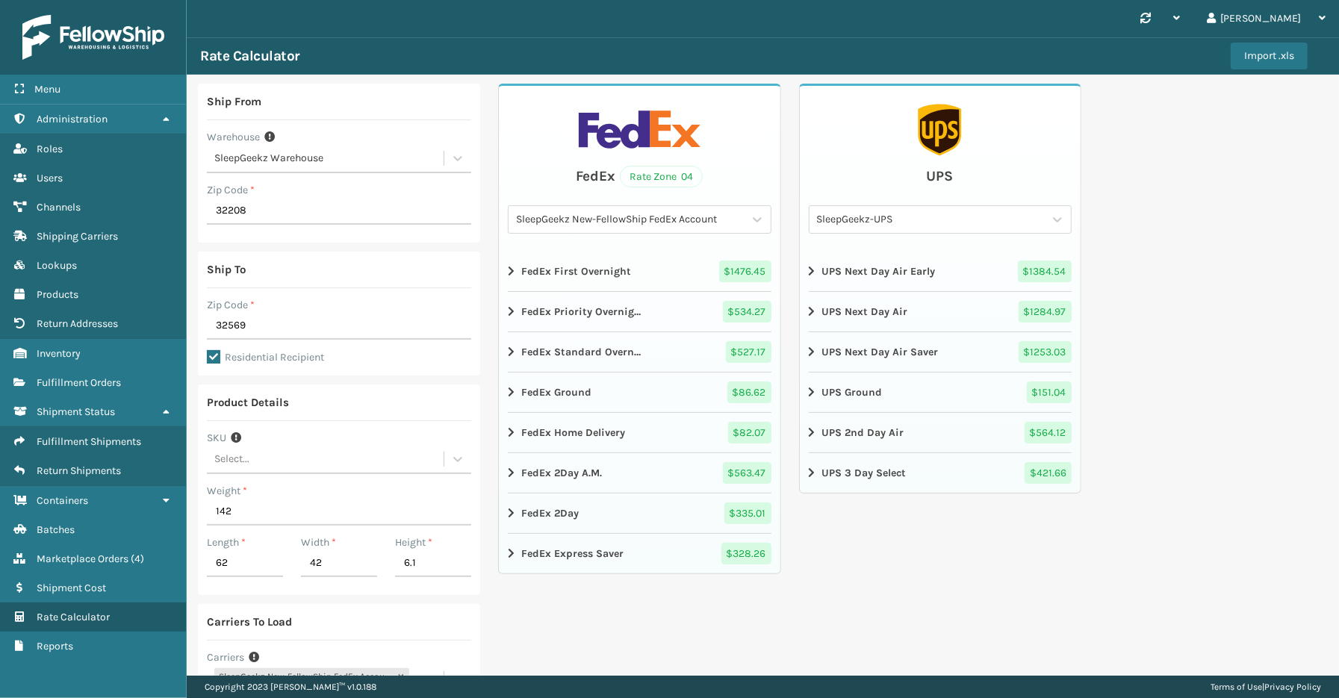
drag, startPoint x: 1175, startPoint y: 299, endPoint x: 826, endPoint y: 57, distance: 424.0
click at [1175, 296] on div "Ship From Warehouse SleepGeekz Warehouse Zip Code * 32208 Ship To Zip Code * 32…" at bounding box center [763, 456] width 1152 height 763
click at [84, 553] on span "Marketplace Orders" at bounding box center [83, 559] width 92 height 13
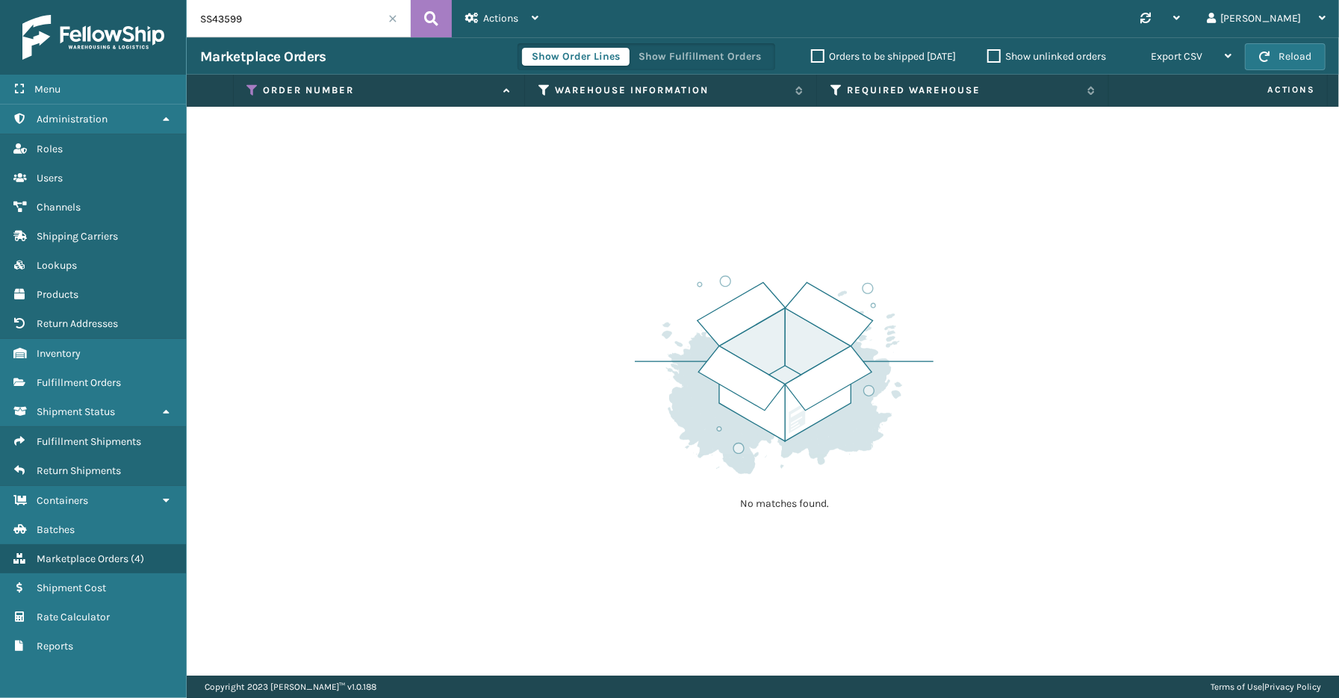
click at [228, 523] on div "No matches found." at bounding box center [763, 391] width 1152 height 569
drag, startPoint x: 249, startPoint y: 13, endPoint x: 180, endPoint y: 25, distance: 69.9
click at [180, 0] on div "Menu Fulfillment Shipments Administration Fulfillment Shipments Roles Fulfillme…" at bounding box center [669, 0] width 1339 height 0
click at [730, 55] on button "Show Fulfillment Orders" at bounding box center [700, 57] width 142 height 18
click at [388, 18] on span at bounding box center [392, 18] width 9 height 9
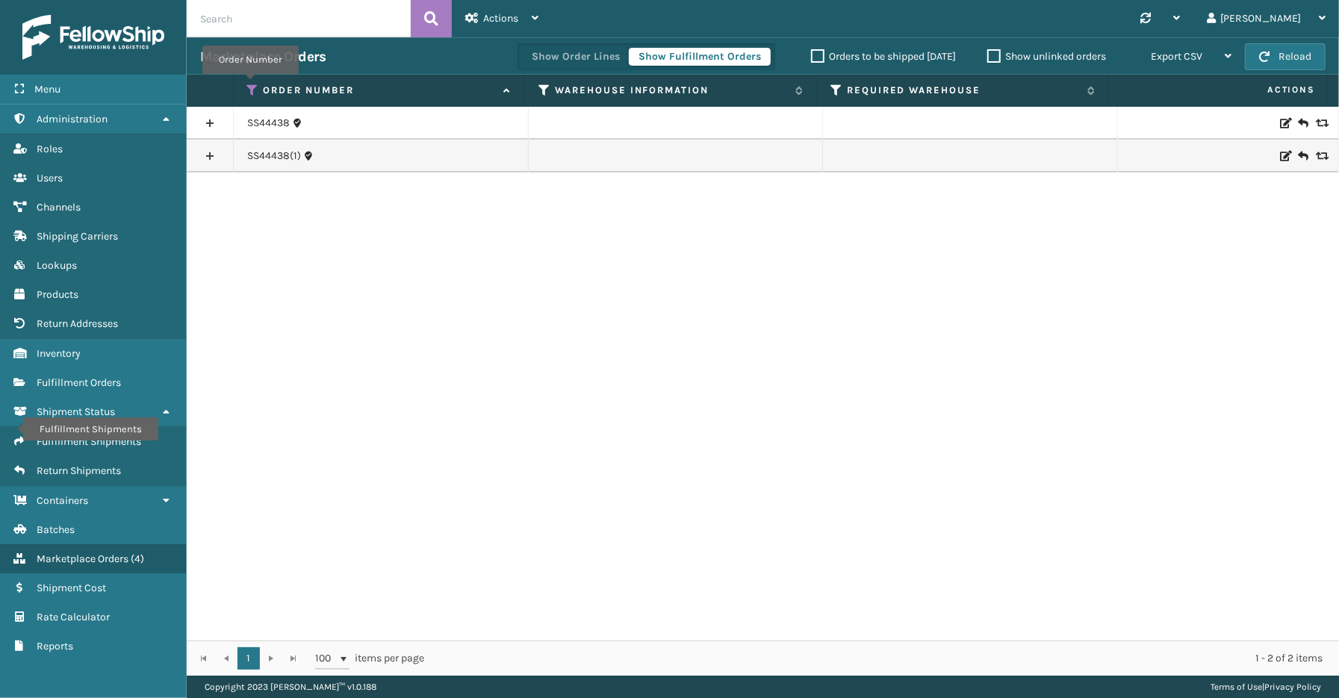
click at [250, 84] on icon at bounding box center [253, 90] width 12 height 13
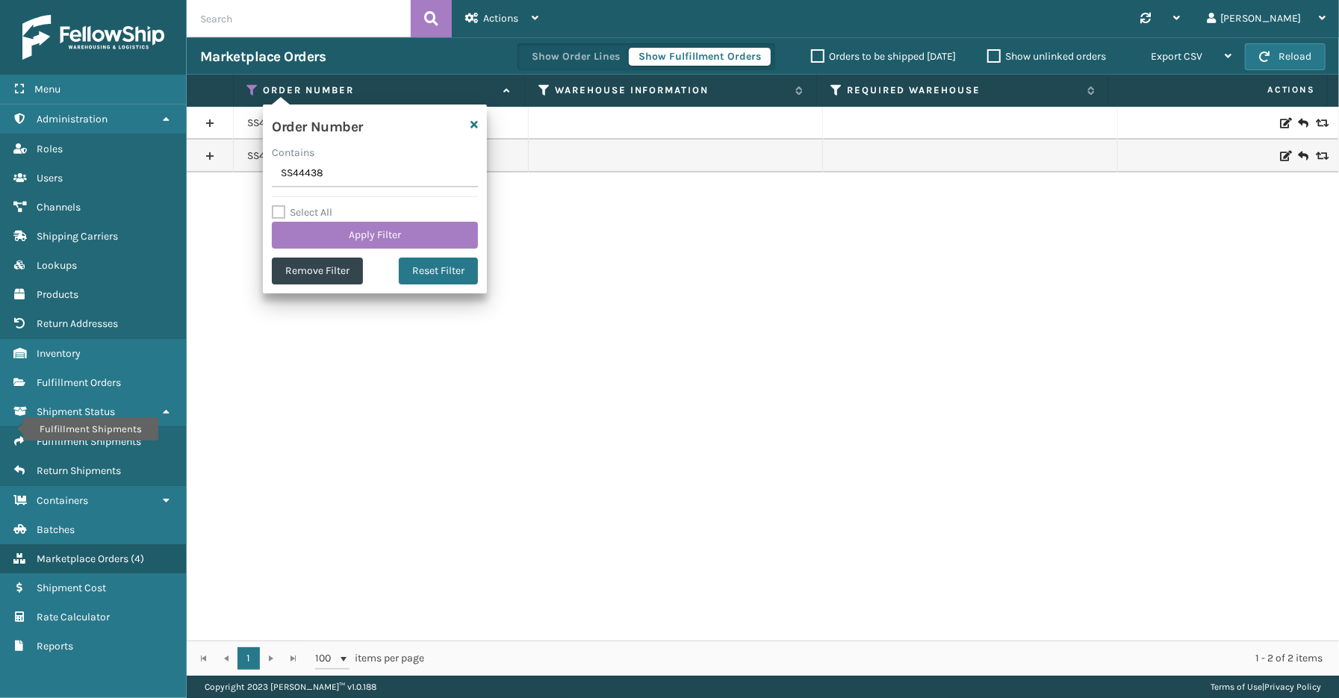
drag, startPoint x: 329, startPoint y: 178, endPoint x: 228, endPoint y: 177, distance: 100.8
click at [215, 177] on section "Marketplace Orders Show Order Lines Show Fulfillment Orders Orders to be shippe…" at bounding box center [763, 356] width 1152 height 638
type input "112-9255185-2677058"
click at [340, 235] on button "Apply Filter" at bounding box center [375, 235] width 206 height 27
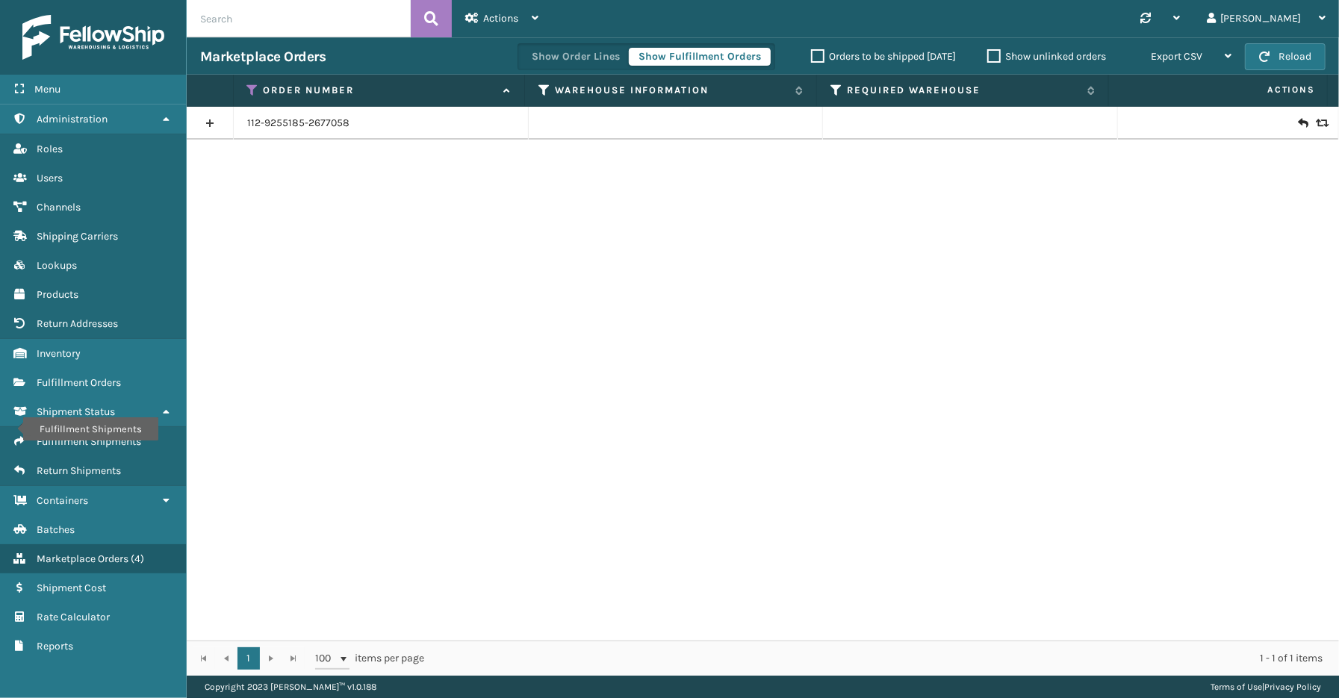
click at [214, 123] on link at bounding box center [210, 123] width 46 height 24
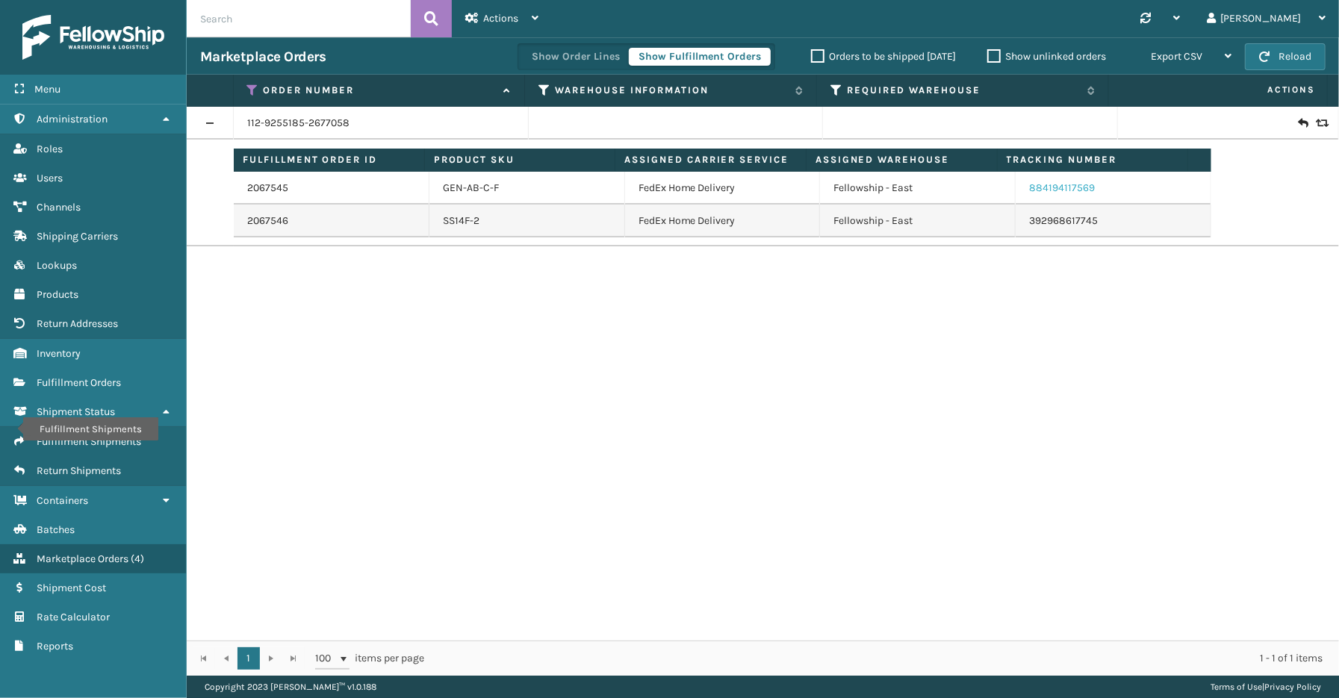
click at [1051, 190] on link "884194117569" at bounding box center [1062, 187] width 66 height 13
click at [255, 88] on icon at bounding box center [253, 90] width 12 height 13
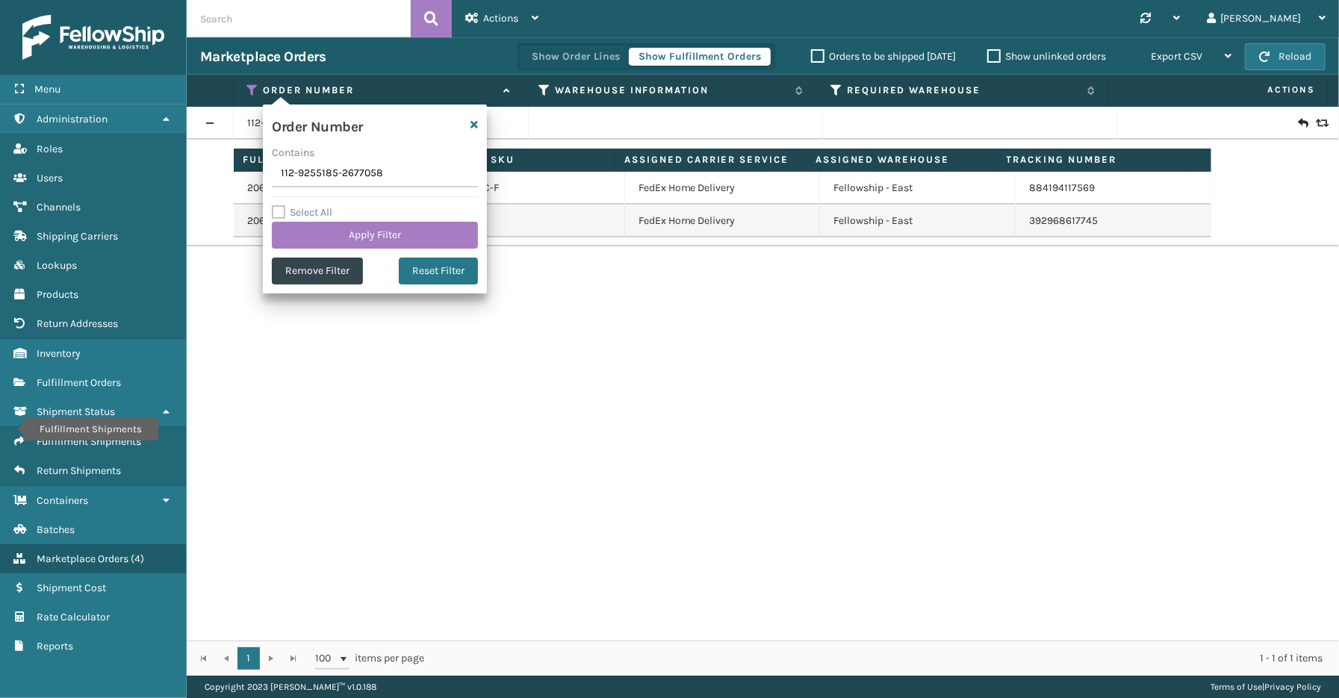
drag, startPoint x: 389, startPoint y: 177, endPoint x: 240, endPoint y: 180, distance: 149.4
click at [240, 180] on section "Marketplace Orders Show Order Lines Show Fulfillment Orders Orders to be shippe…" at bounding box center [763, 356] width 1152 height 638
type input "SS44438"
click at [360, 231] on button "Apply Filter" at bounding box center [375, 235] width 206 height 27
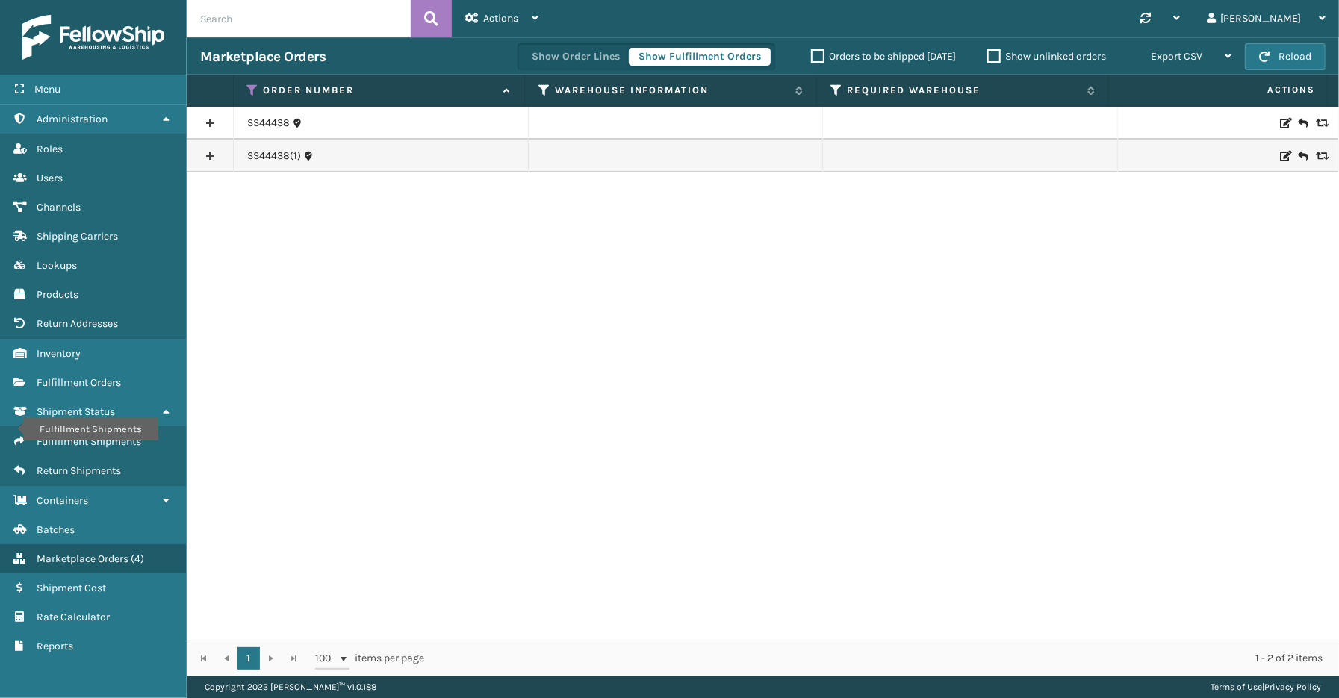
click at [211, 122] on link at bounding box center [210, 123] width 46 height 24
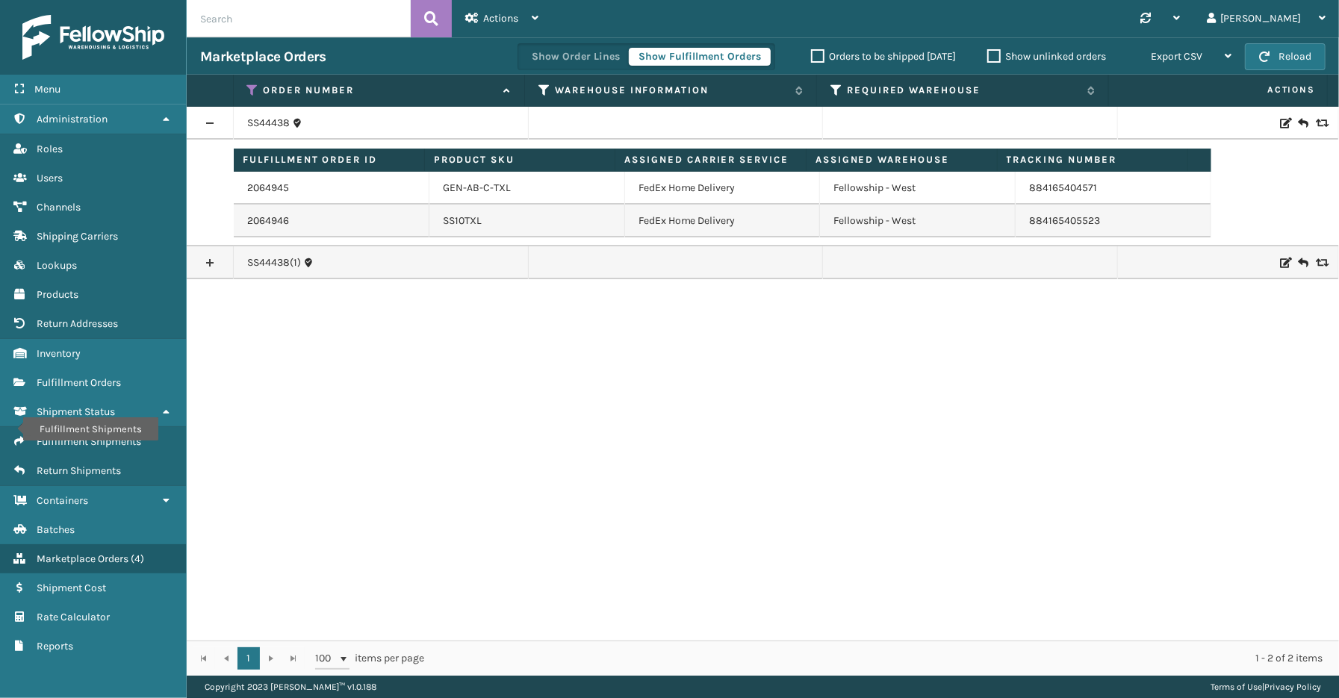
click at [212, 264] on link at bounding box center [210, 263] width 46 height 24
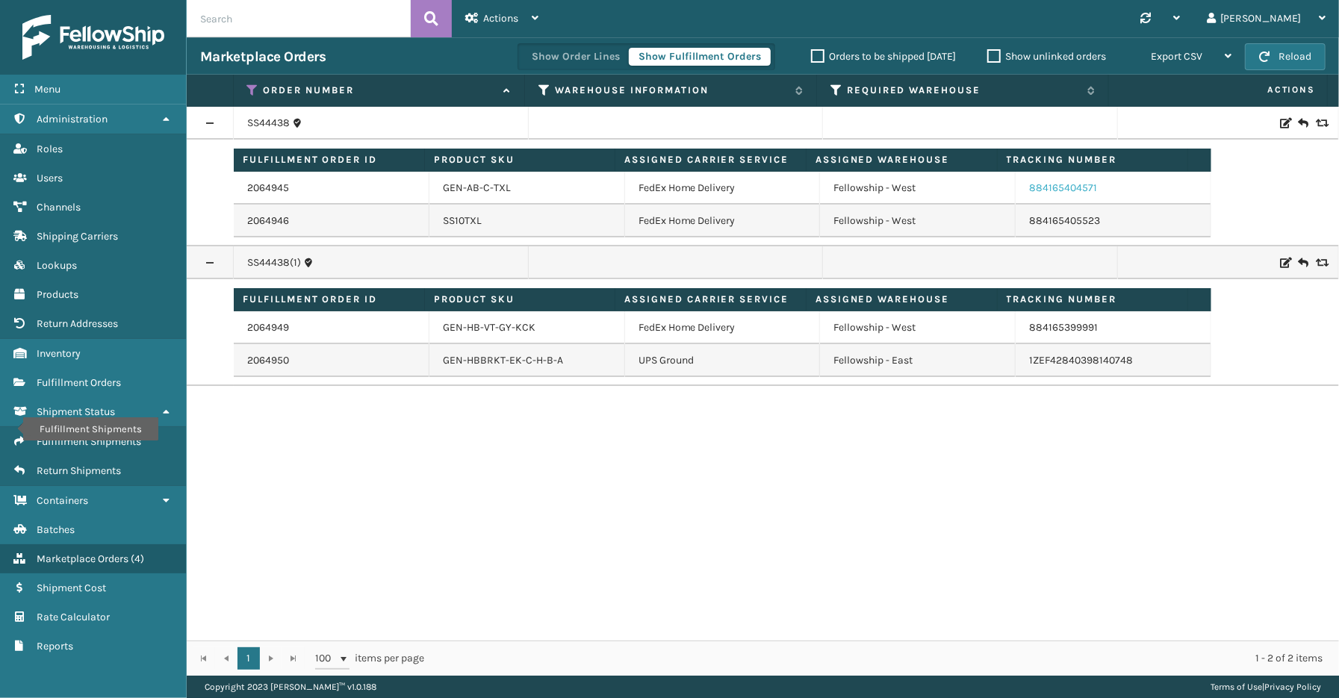
click at [1077, 194] on link "884165404571" at bounding box center [1063, 187] width 68 height 13
click at [1029, 219] on link "884165405523" at bounding box center [1064, 220] width 71 height 13
click at [279, 189] on link "2064945" at bounding box center [268, 188] width 42 height 15
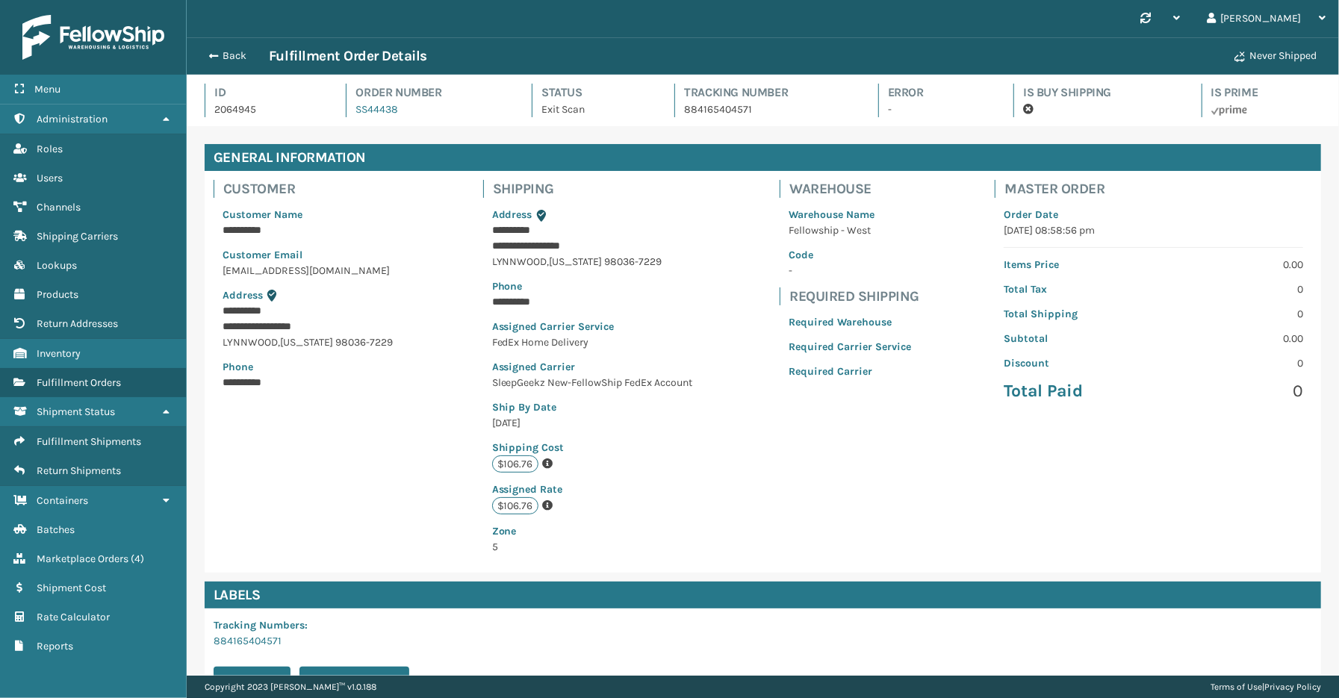
scroll to position [35, 1152]
click at [145, 685] on div "Menu Shipment Status Administration Shipment Status Roles Shipment Status Users…" at bounding box center [93, 349] width 187 height 698
click at [241, 52] on button "Back" at bounding box center [234, 55] width 69 height 13
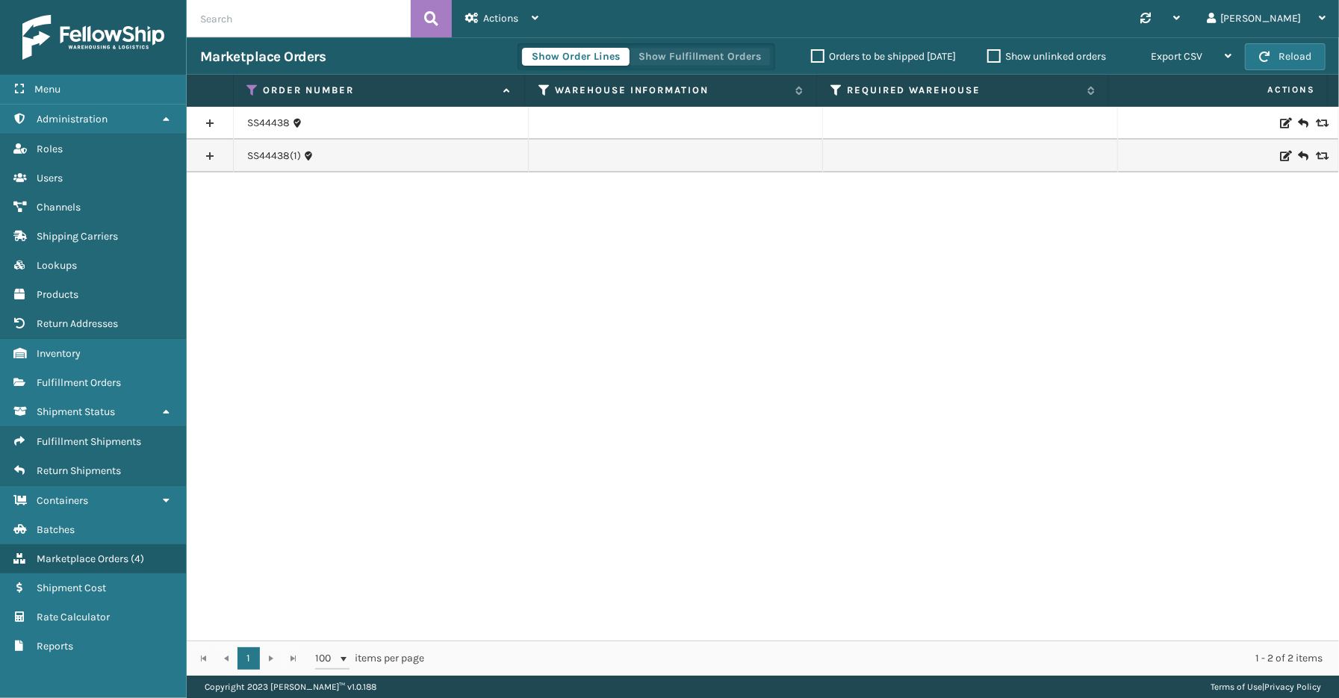
click at [672, 53] on button "Show Fulfillment Orders" at bounding box center [700, 57] width 142 height 18
click at [213, 120] on link at bounding box center [210, 123] width 46 height 24
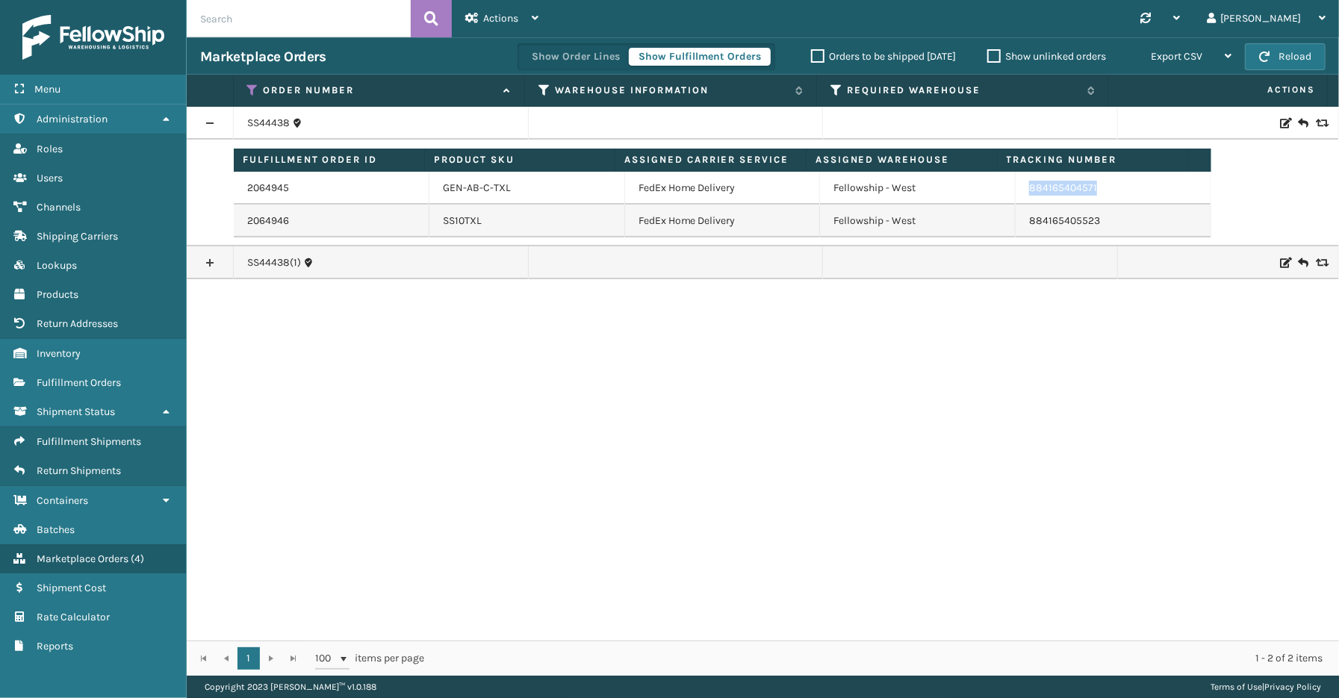
drag, startPoint x: 1092, startPoint y: 189, endPoint x: 1028, endPoint y: 194, distance: 63.7
click at [1019, 199] on td "884165404571" at bounding box center [1113, 188] width 196 height 33
copy link "884165404571"
drag, startPoint x: 1087, startPoint y: 226, endPoint x: 1019, endPoint y: 224, distance: 68.0
click at [1019, 224] on td "884165405523" at bounding box center [1113, 221] width 196 height 33
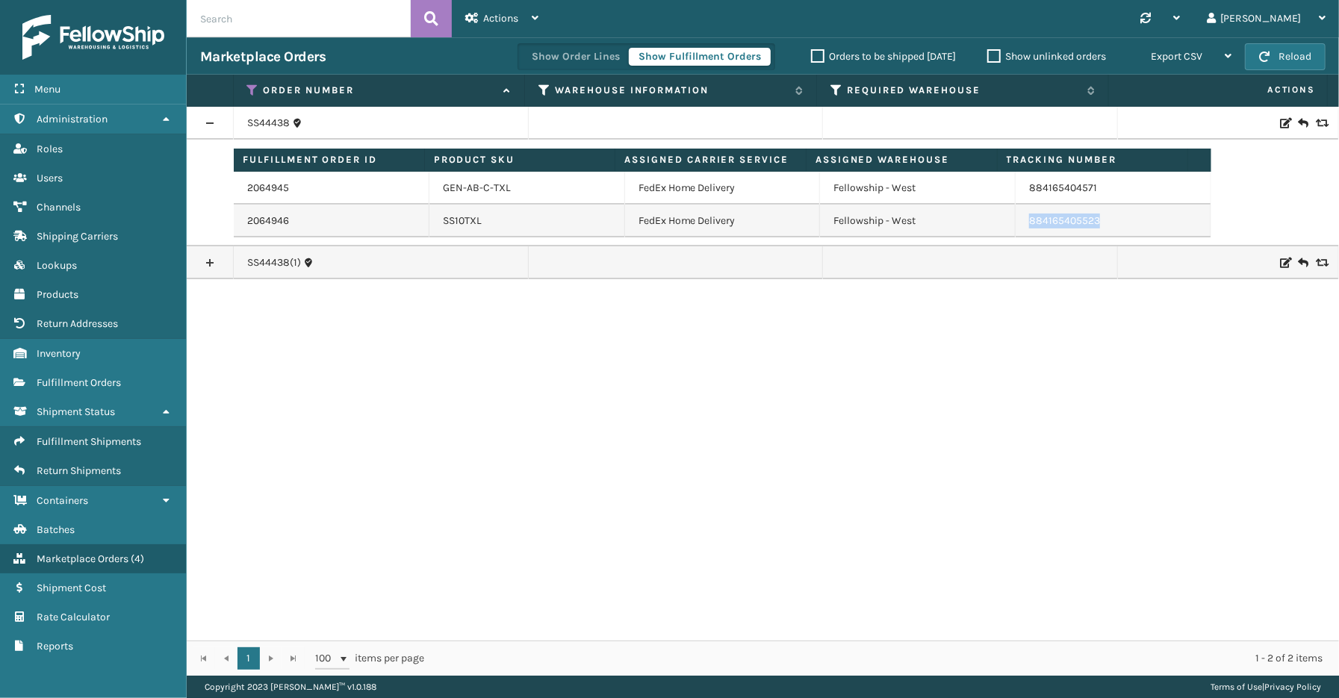
copy link "884165405523"
click at [249, 86] on icon at bounding box center [253, 90] width 12 height 13
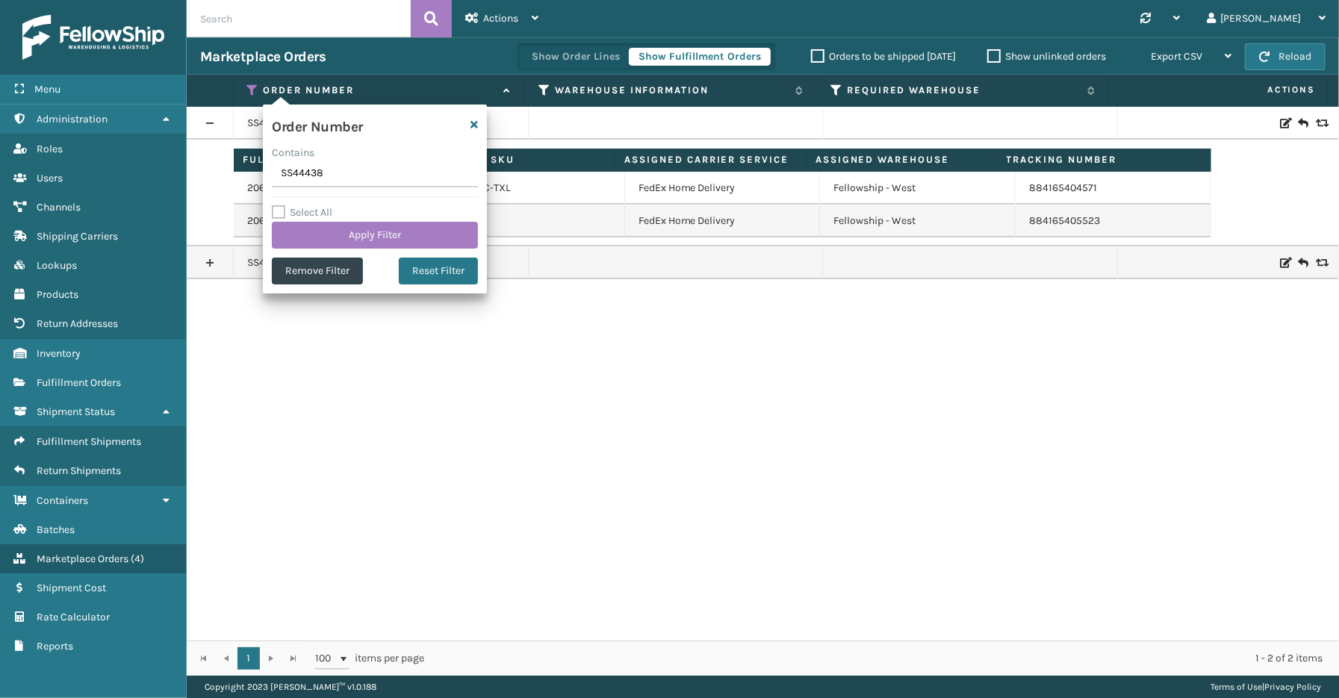
drag, startPoint x: 327, startPoint y: 174, endPoint x: 264, endPoint y: 167, distance: 63.1
click at [240, 168] on section "Marketplace Orders Show Order Lines Show Fulfillment Orders Orders to be shippe…" at bounding box center [763, 356] width 1152 height 638
type input "SS44056"
click at [329, 224] on button "Apply Filter" at bounding box center [375, 235] width 206 height 27
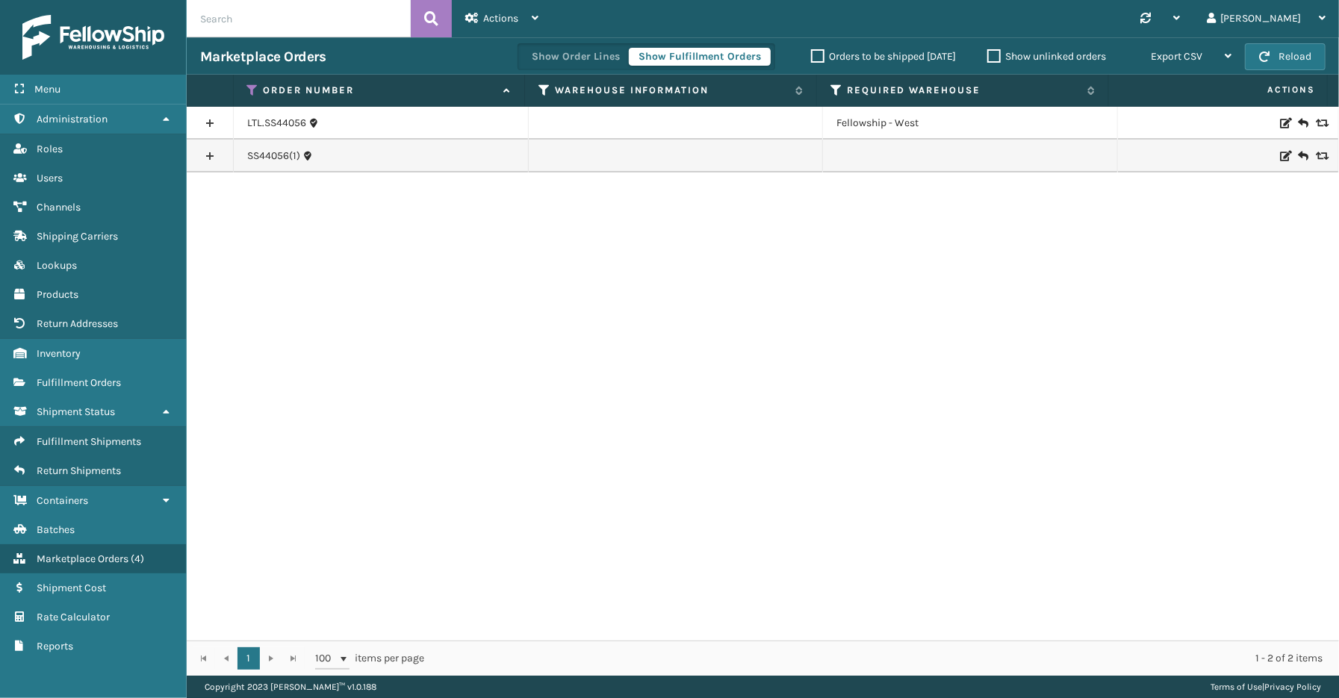
click at [213, 153] on link at bounding box center [210, 156] width 46 height 24
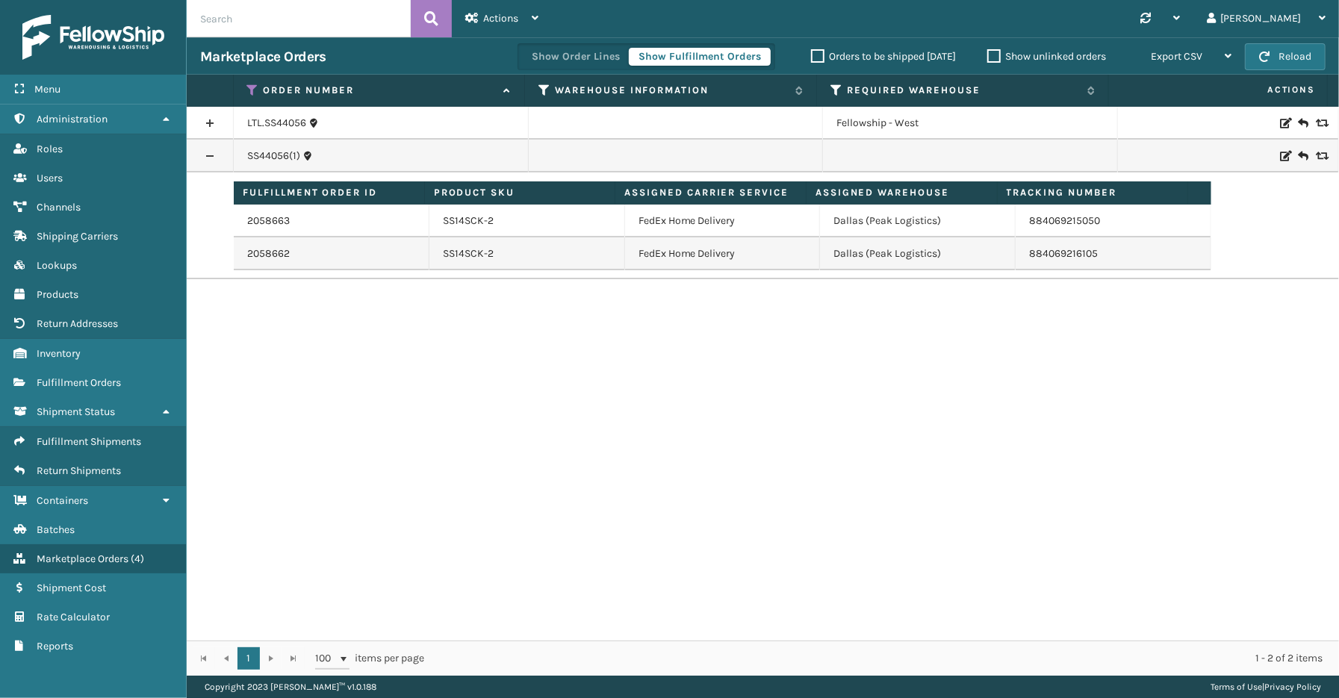
click at [211, 120] on link at bounding box center [210, 123] width 46 height 24
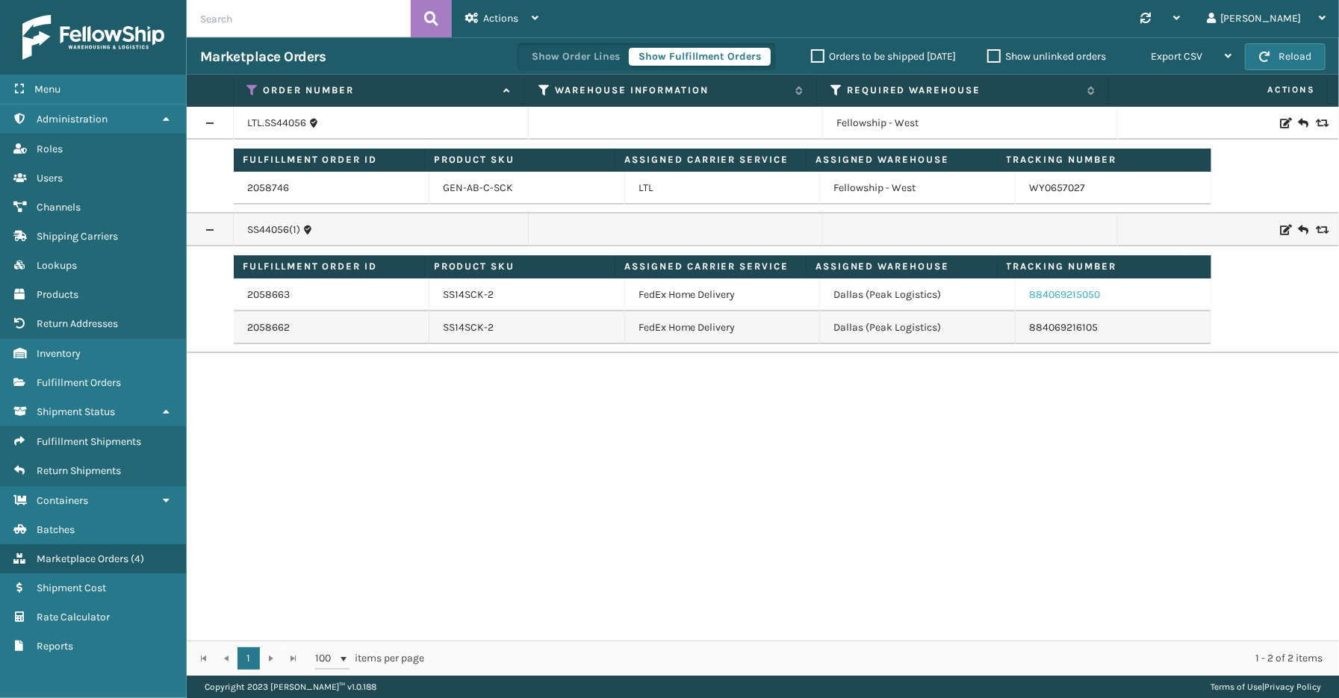
click at [1063, 293] on link "884069215050" at bounding box center [1064, 294] width 71 height 13
click at [1041, 331] on link "884069216105" at bounding box center [1063, 327] width 69 height 13
click at [284, 334] on link "2058662" at bounding box center [268, 327] width 43 height 15
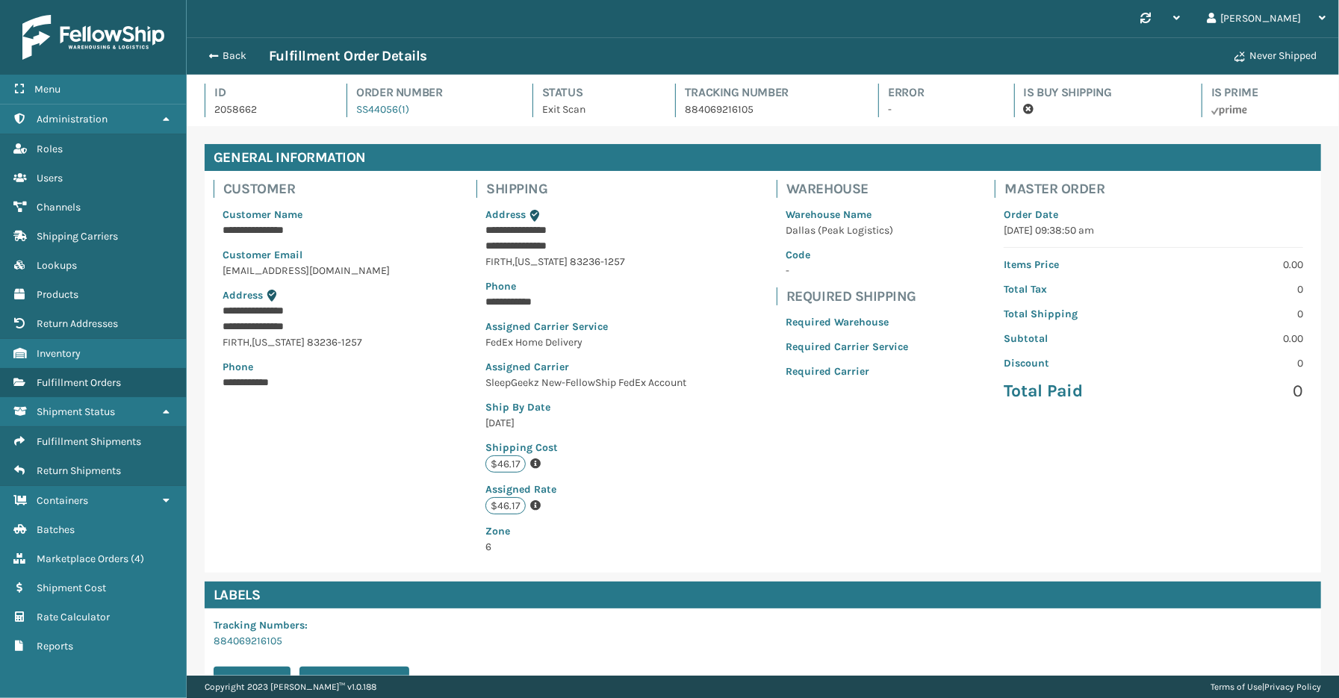
scroll to position [35, 1152]
click at [736, 108] on p "884069216105" at bounding box center [768, 110] width 167 height 16
click at [229, 51] on button "Back" at bounding box center [234, 55] width 69 height 13
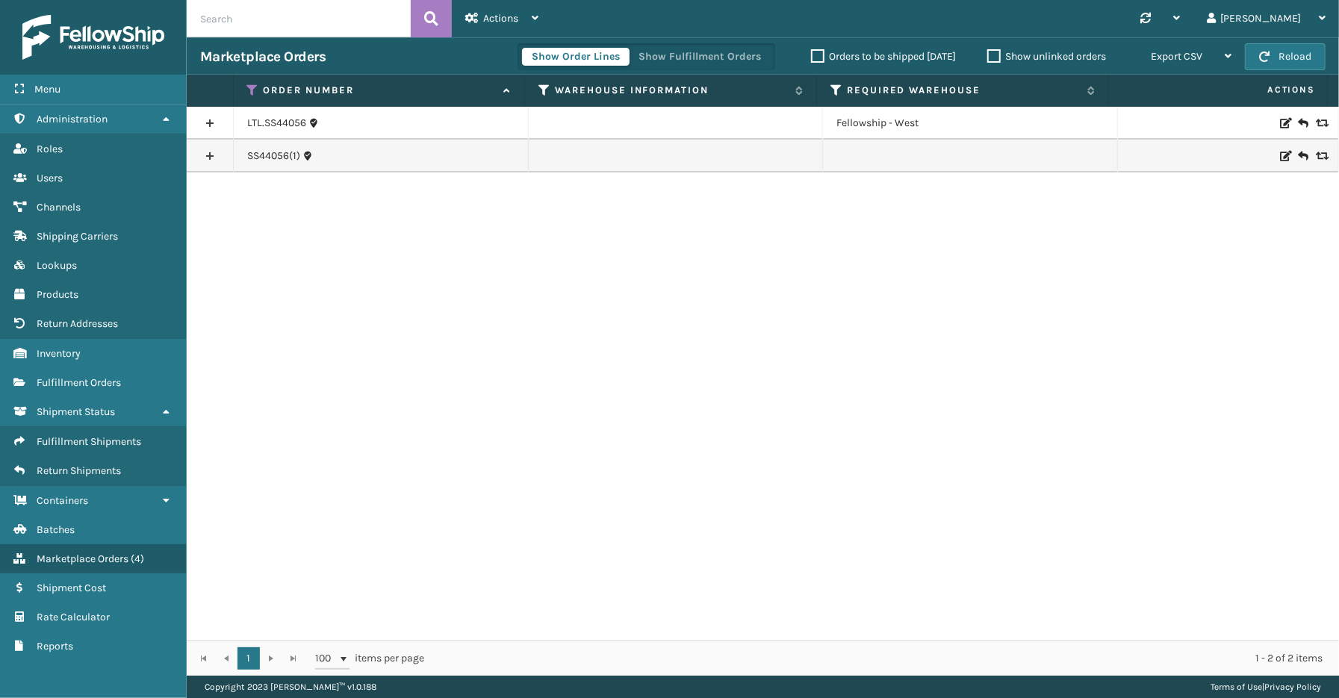
click at [724, 46] on div "Show Order Lines Show Fulfillment Orders" at bounding box center [646, 56] width 258 height 27
click at [679, 52] on button "Show Fulfillment Orders" at bounding box center [700, 57] width 142 height 18
click at [212, 161] on link at bounding box center [210, 156] width 46 height 24
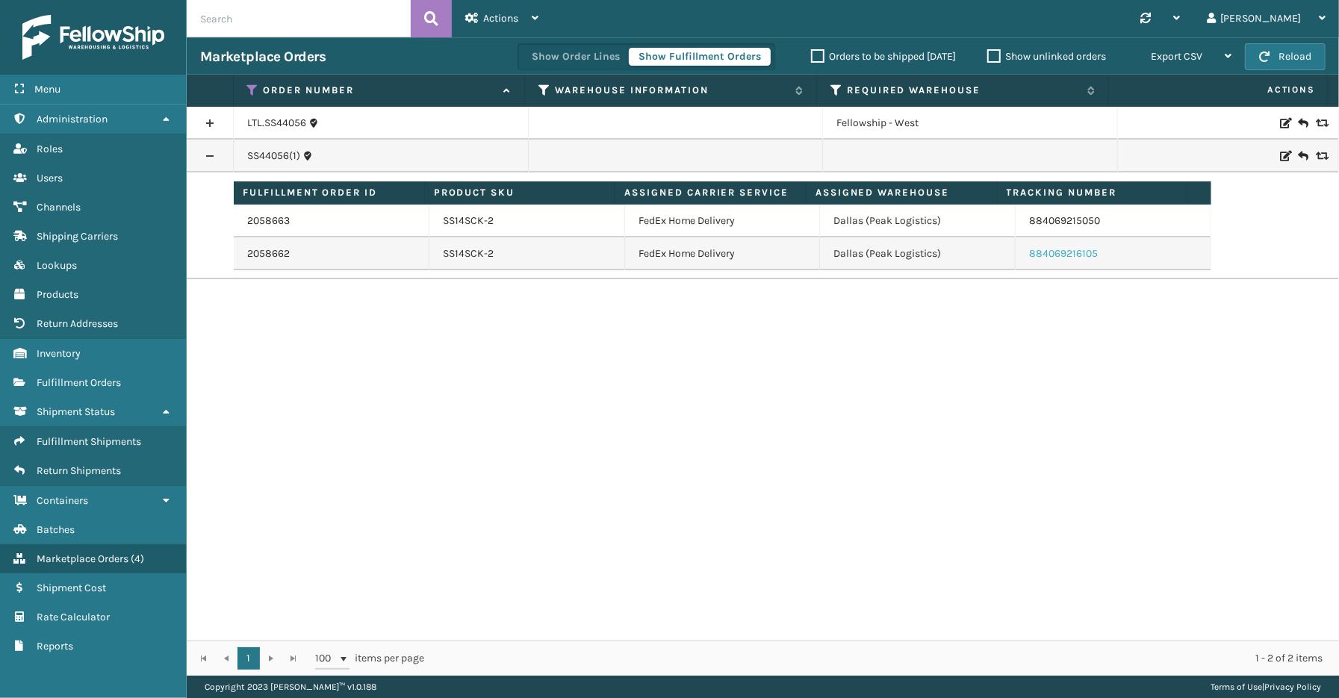
click at [1048, 250] on link "884069216105" at bounding box center [1063, 253] width 69 height 13
click at [255, 84] on icon at bounding box center [253, 90] width 12 height 13
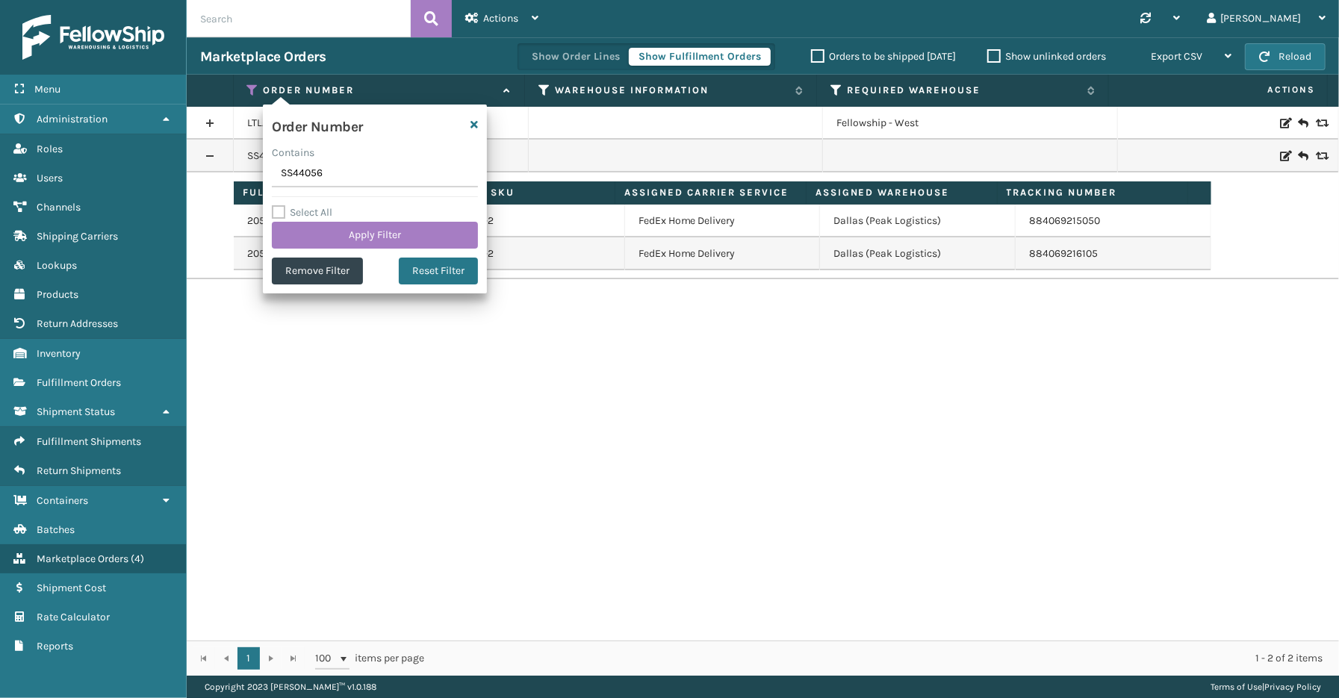
drag, startPoint x: 338, startPoint y: 172, endPoint x: 284, endPoint y: 178, distance: 54.0
click at [284, 178] on input "SS44056" at bounding box center [375, 174] width 206 height 27
click at [315, 176] on input "SS44056" at bounding box center [375, 174] width 206 height 27
drag, startPoint x: 355, startPoint y: 181, endPoint x: 258, endPoint y: 181, distance: 97.1
click at [243, 181] on section "Marketplace Orders Show Order Lines Show Fulfillment Orders Orders to be shippe…" at bounding box center [763, 356] width 1152 height 638
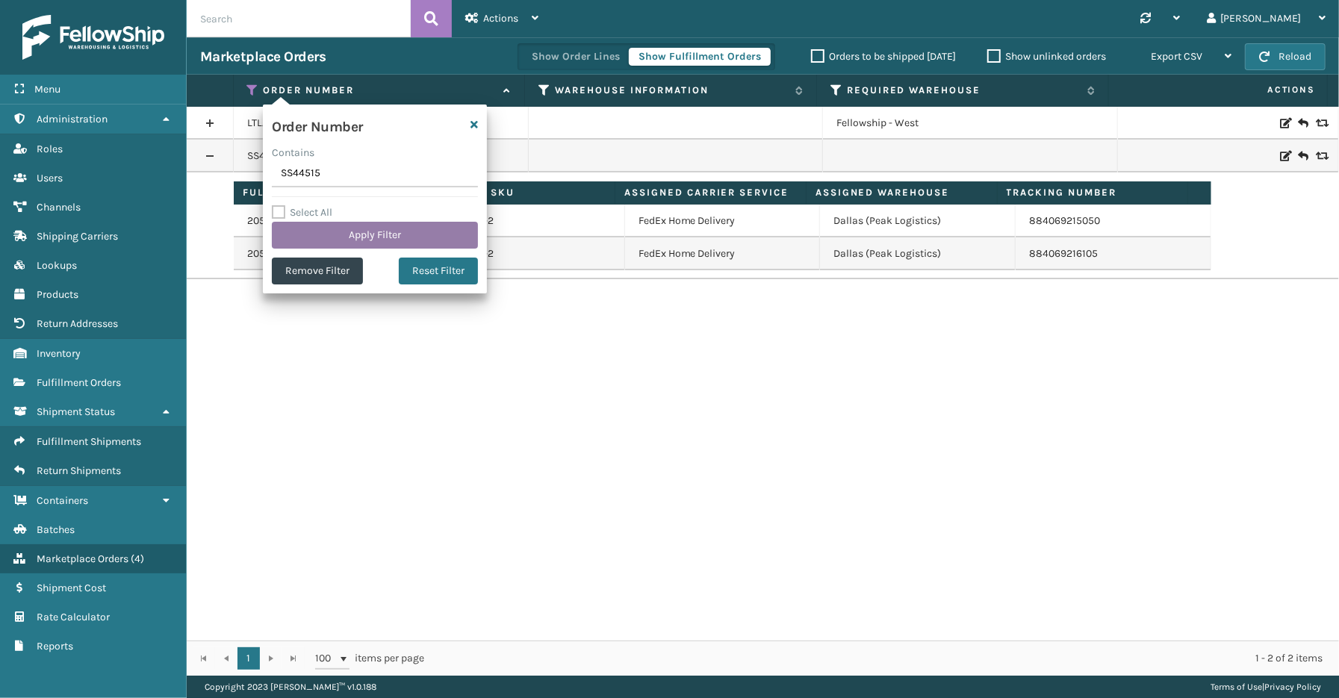
type input "SS44515"
click at [357, 239] on button "Apply Filter" at bounding box center [375, 235] width 206 height 27
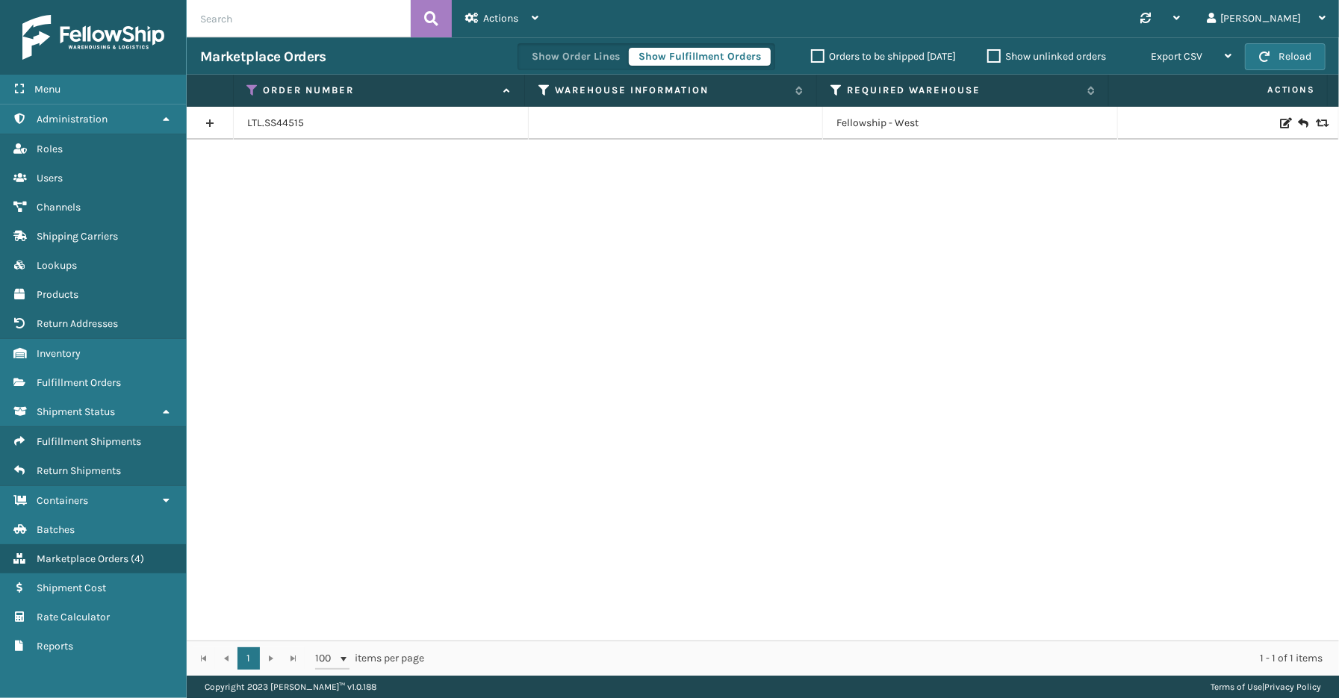
click at [214, 118] on link at bounding box center [210, 123] width 46 height 24
